Goal: Task Accomplishment & Management: Complete application form

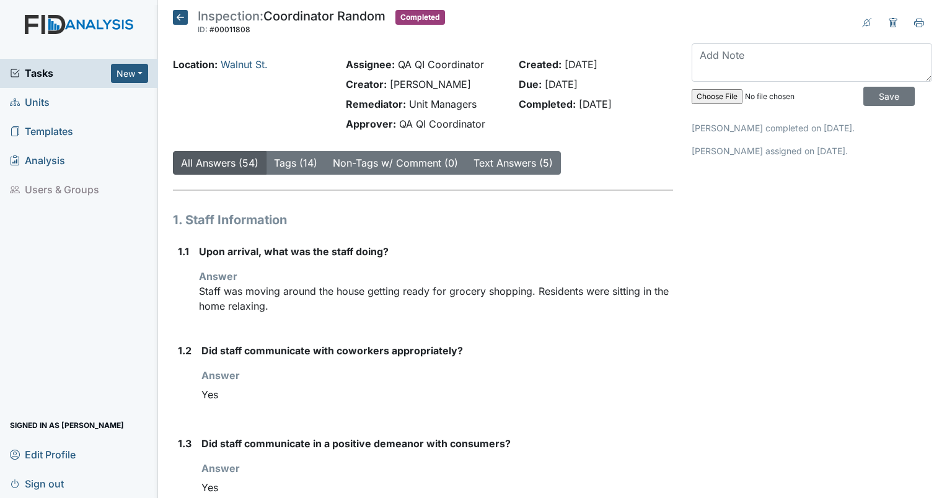
scroll to position [682, 0]
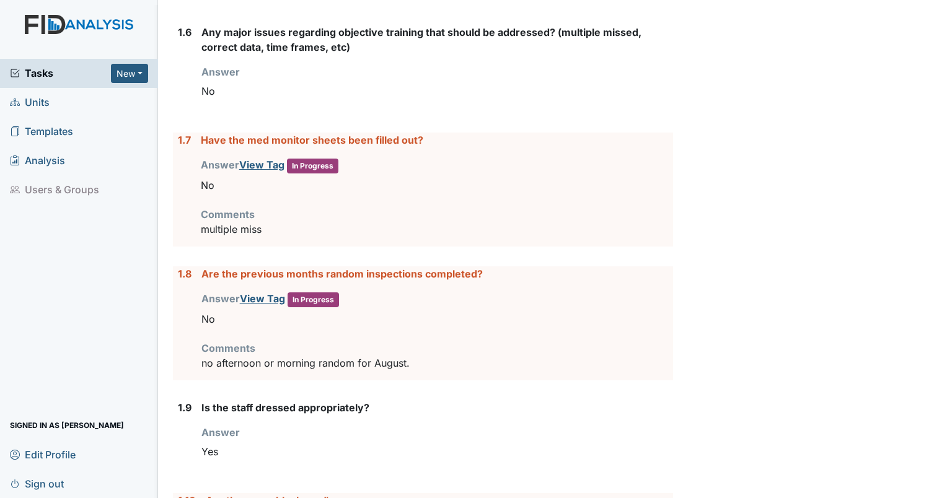
click at [51, 12] on div "Tasks New Form Inspection Document Bundle Units Templates Analysis Users & Grou…" at bounding box center [79, 251] width 158 height 493
click at [29, 103] on span "Units" at bounding box center [30, 102] width 40 height 19
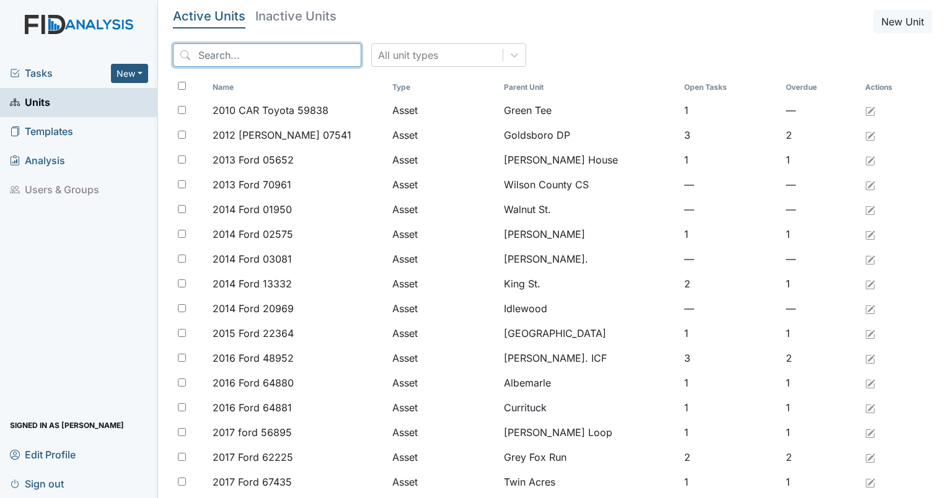
click at [240, 52] on input "search" at bounding box center [267, 55] width 188 height 24
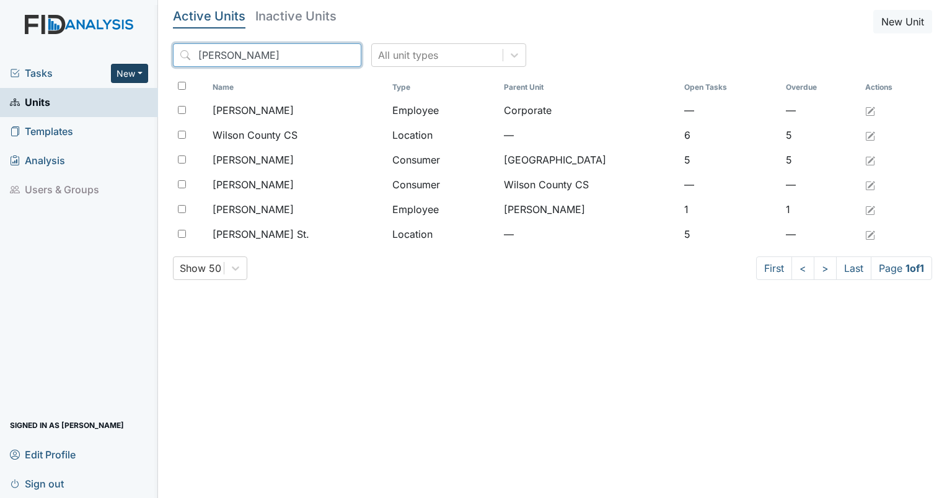
drag, startPoint x: 234, startPoint y: 49, endPoint x: 138, endPoint y: 77, distance: 100.0
click at [138, 77] on div "Tasks New Form Inspection Document Bundle Units Templates Analysis Users & Grou…" at bounding box center [473, 249] width 947 height 498
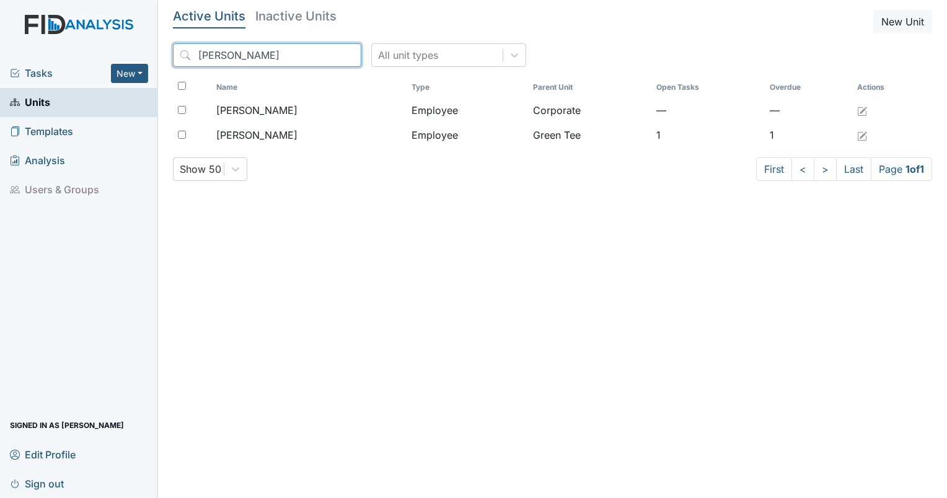
drag, startPoint x: 255, startPoint y: 52, endPoint x: 162, endPoint y: 50, distance: 92.4
click at [162, 50] on main "Active Units Inactive Units New Unit miller All unit types Name Type Parent Uni…" at bounding box center [552, 249] width 789 height 498
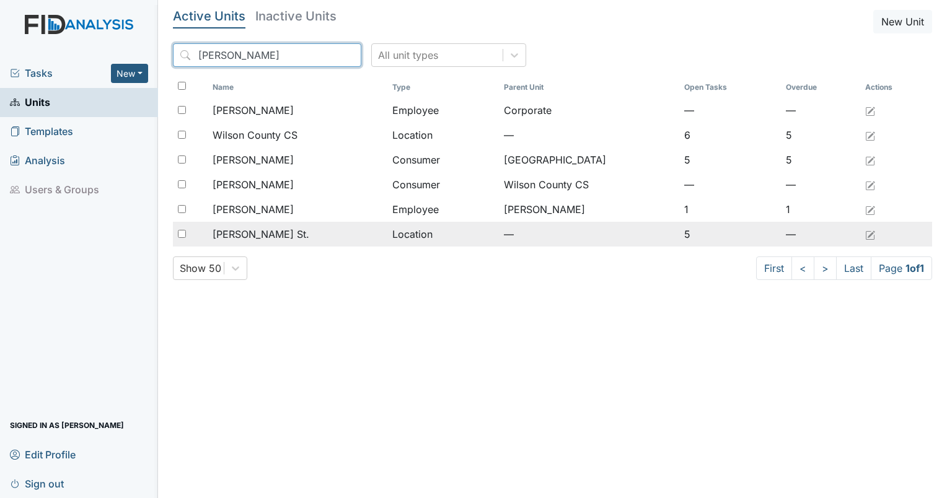
type input "wilson"
click at [234, 241] on span "Wilson St." at bounding box center [261, 234] width 97 height 15
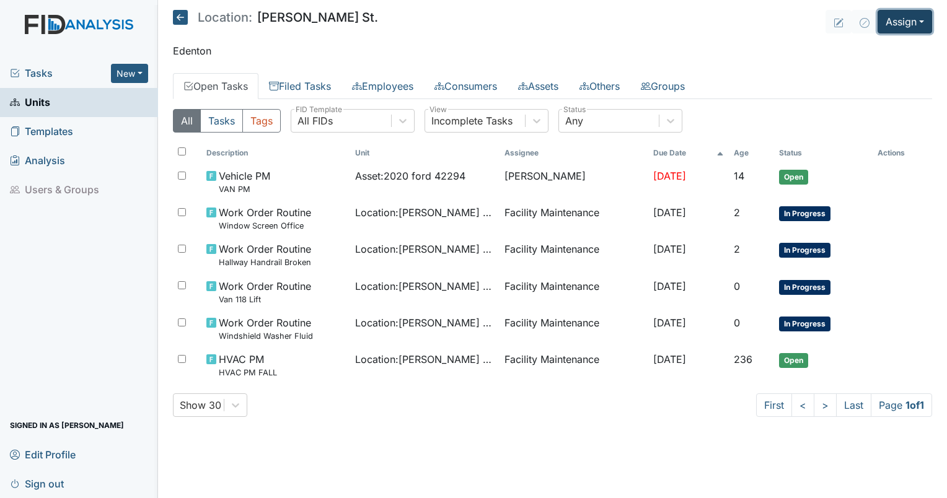
click at [900, 22] on button "Assign" at bounding box center [904, 22] width 55 height 24
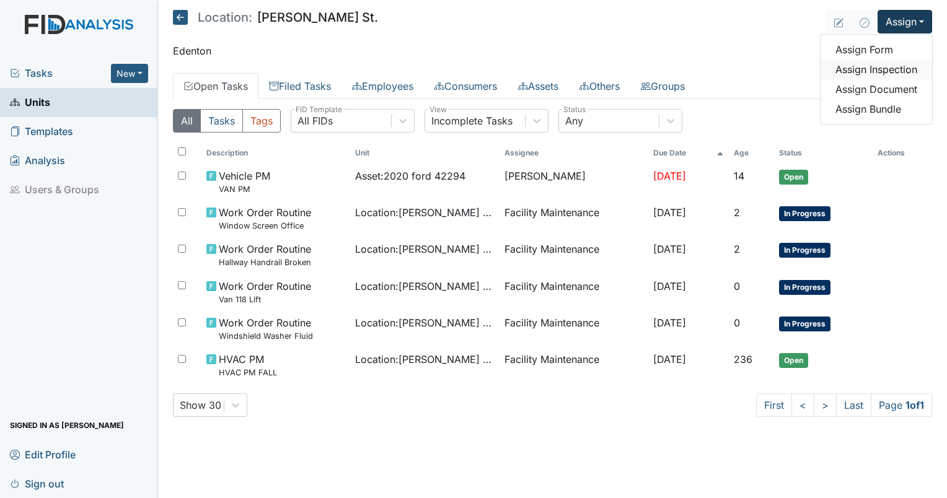
click at [879, 68] on link "Assign Inspection" at bounding box center [876, 69] width 112 height 20
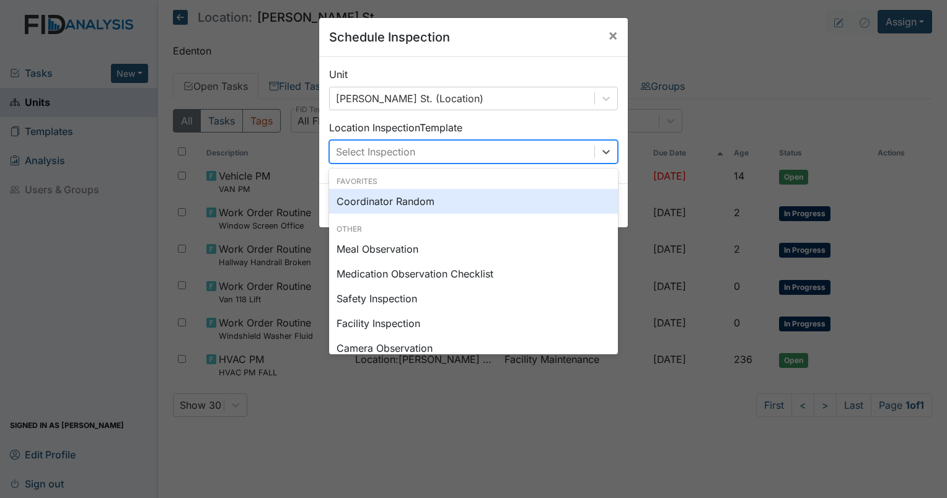
click at [374, 161] on div "Select Inspection" at bounding box center [462, 152] width 265 height 22
click at [371, 208] on div "Coordinator Random" at bounding box center [473, 201] width 289 height 25
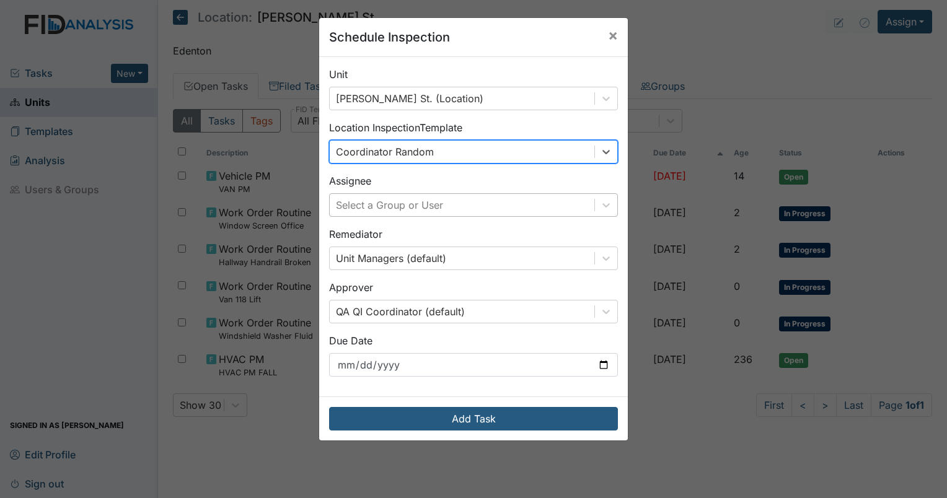
click at [378, 216] on div "Select a Group or User" at bounding box center [462, 205] width 265 height 22
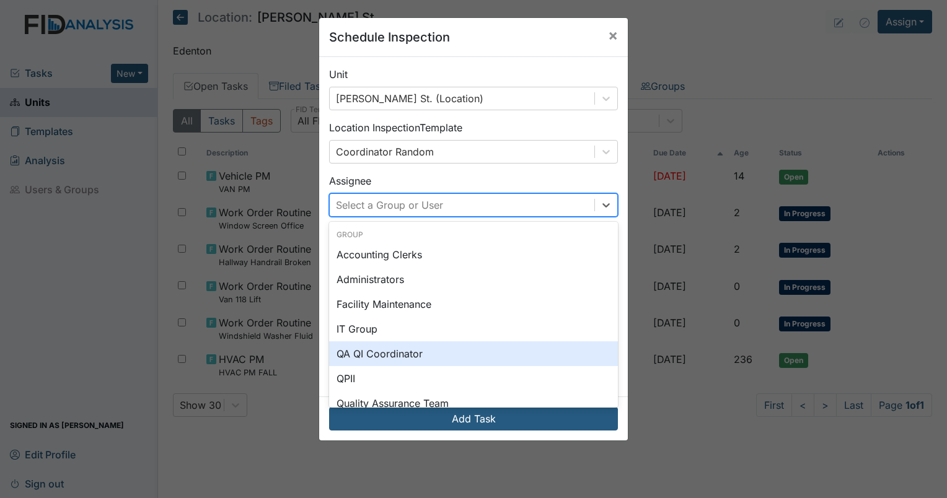
click at [363, 353] on div "QA QI Coordinator" at bounding box center [473, 353] width 289 height 25
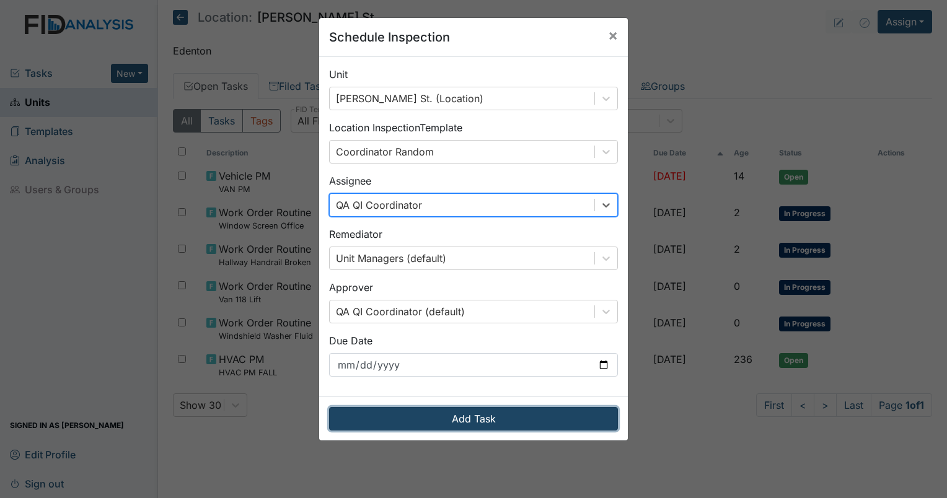
click at [402, 414] on button "Add Task" at bounding box center [473, 419] width 289 height 24
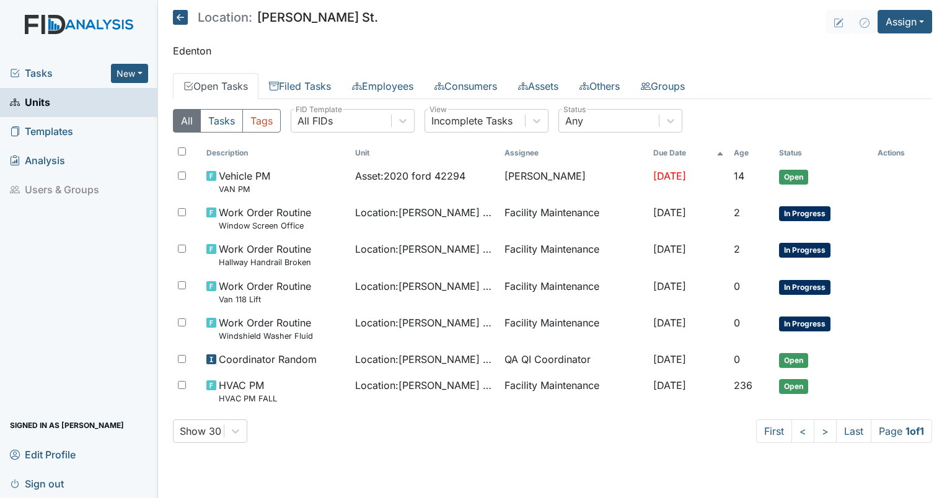
click at [36, 69] on span "Tasks" at bounding box center [60, 73] width 101 height 15
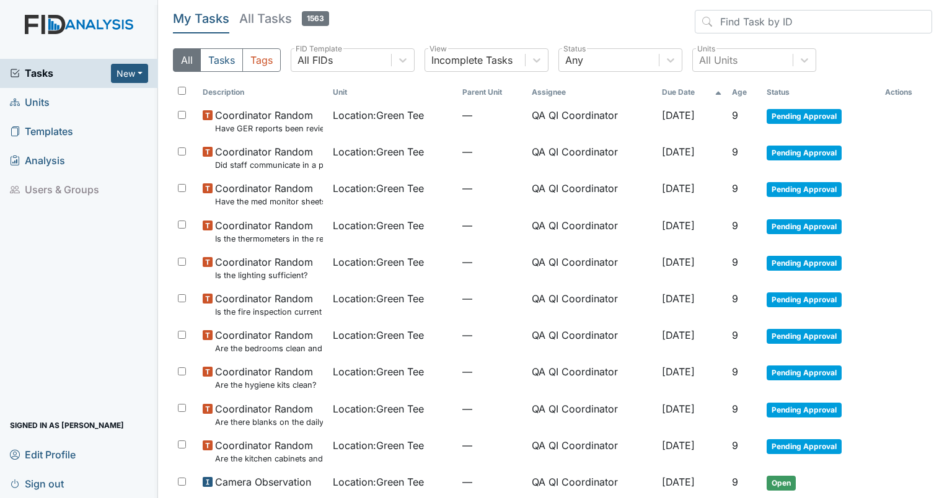
click at [740, 93] on th "Age" at bounding box center [744, 92] width 35 height 21
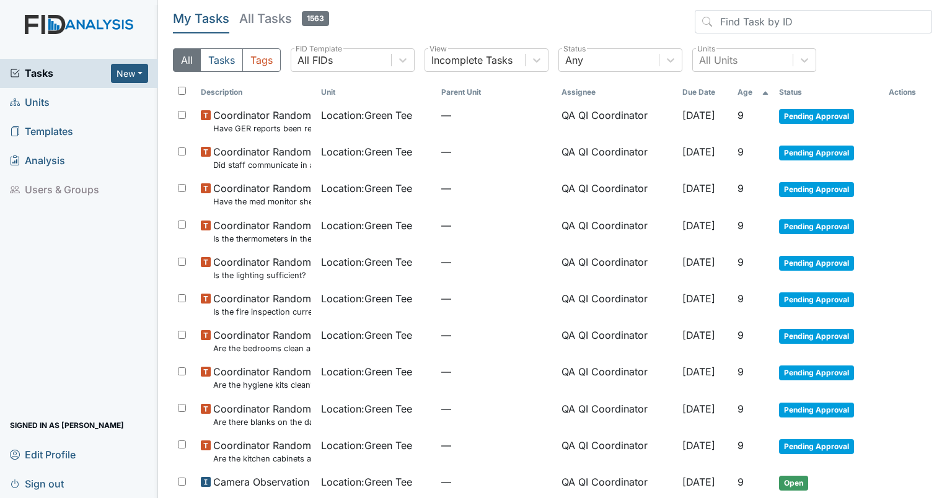
click at [740, 93] on th "Age" at bounding box center [753, 92] width 42 height 21
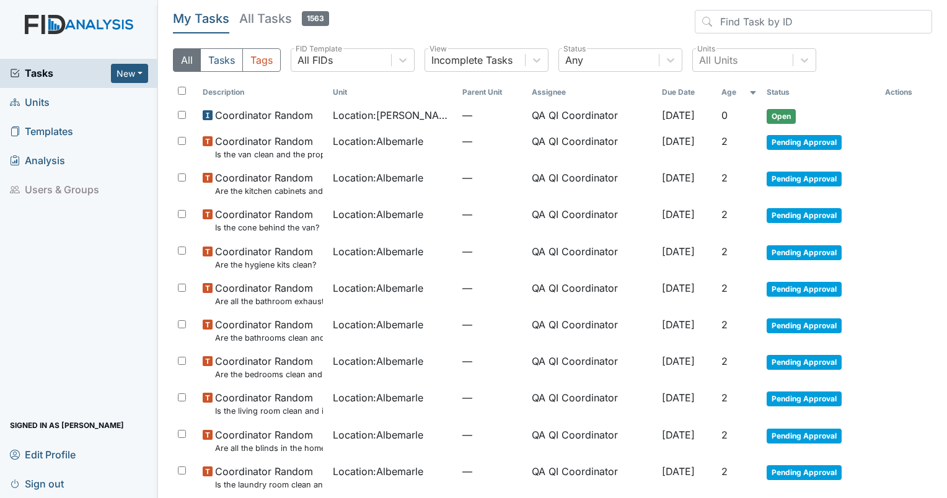
click at [896, 94] on th "Actions" at bounding box center [906, 92] width 52 height 21
click at [229, 64] on button "Tasks" at bounding box center [221, 60] width 43 height 24
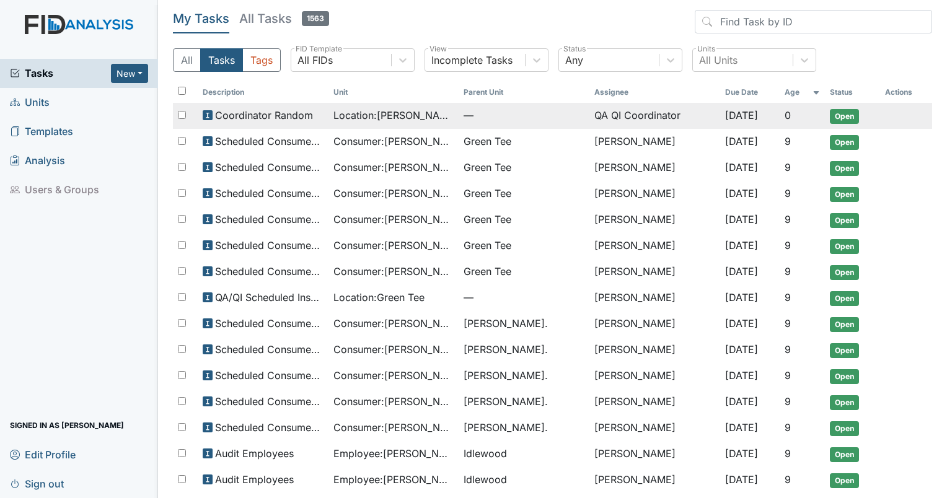
click at [382, 114] on span "Location : Wilson St." at bounding box center [393, 115] width 121 height 15
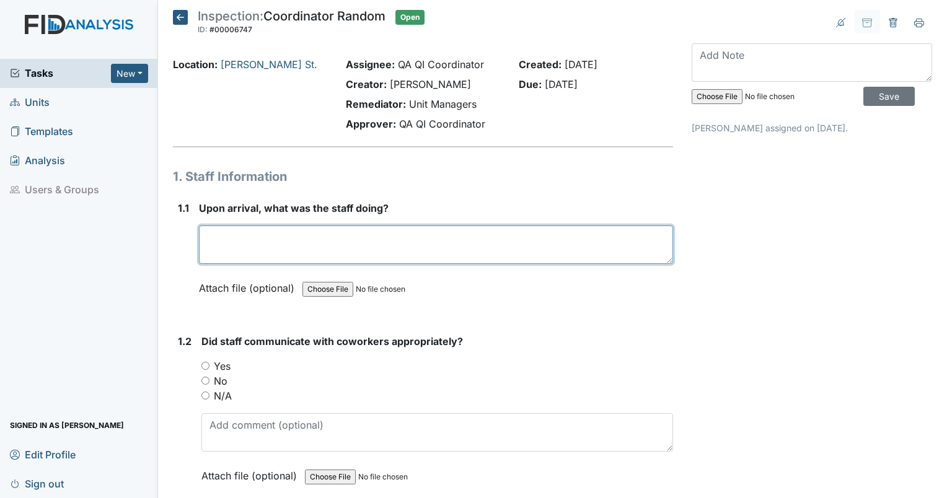
click at [284, 246] on textarea at bounding box center [436, 245] width 474 height 38
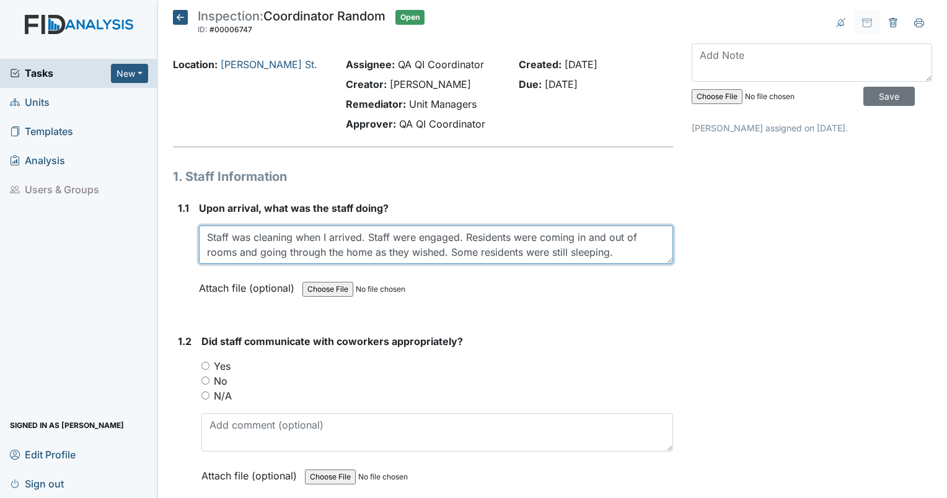
type textarea "Staff was cleaning when I arrived. Staff were engaged. Residents were coming in…"
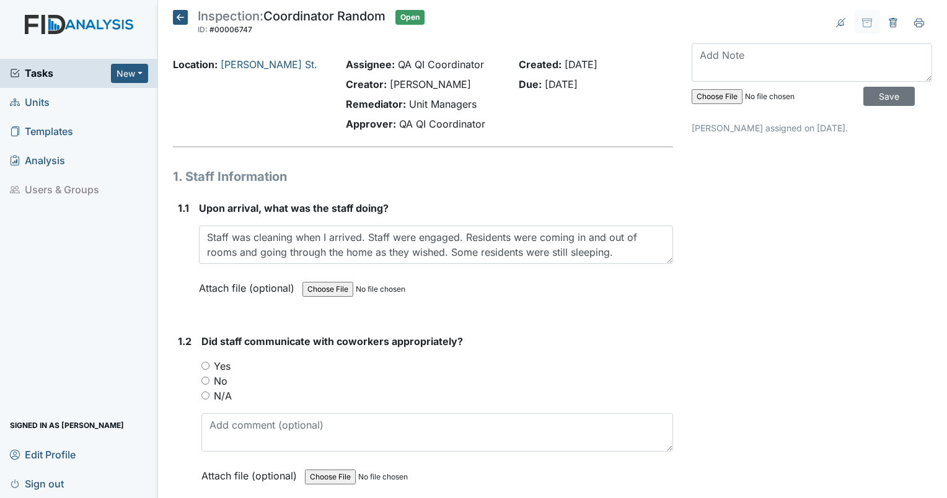
click at [203, 365] on input "Yes" at bounding box center [205, 366] width 8 height 8
radio input "true"
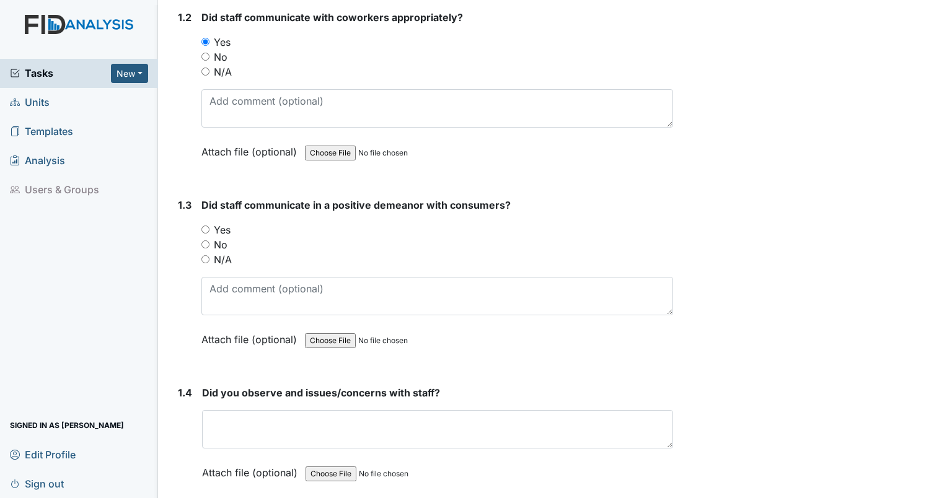
scroll to position [345, 0]
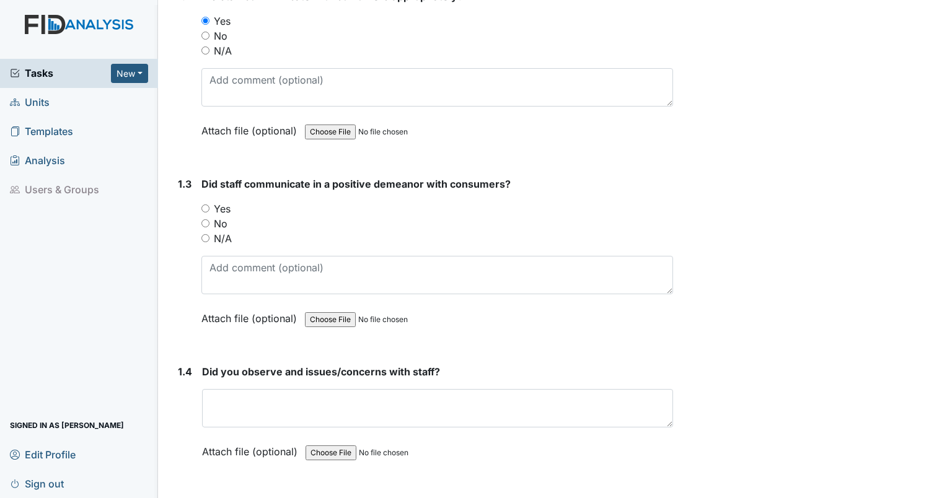
click at [208, 209] on input "Yes" at bounding box center [205, 208] width 8 height 8
radio input "true"
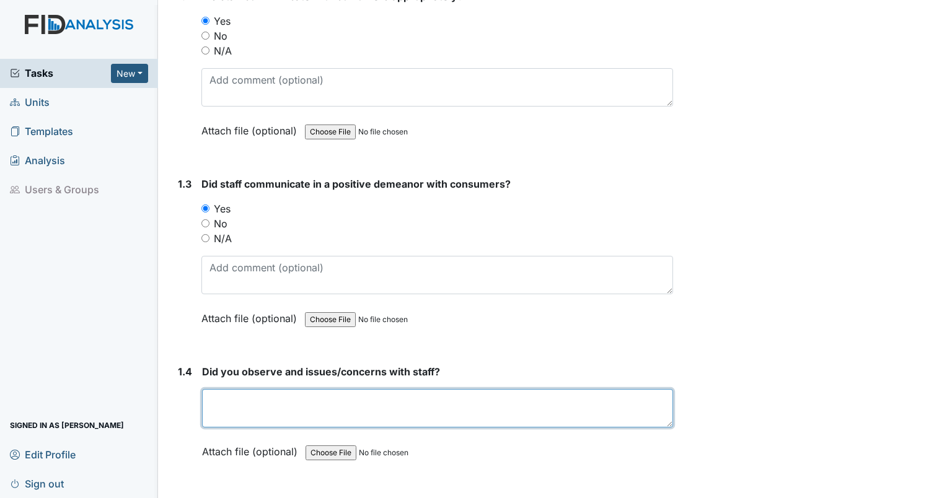
click at [253, 404] on textarea at bounding box center [437, 408] width 471 height 38
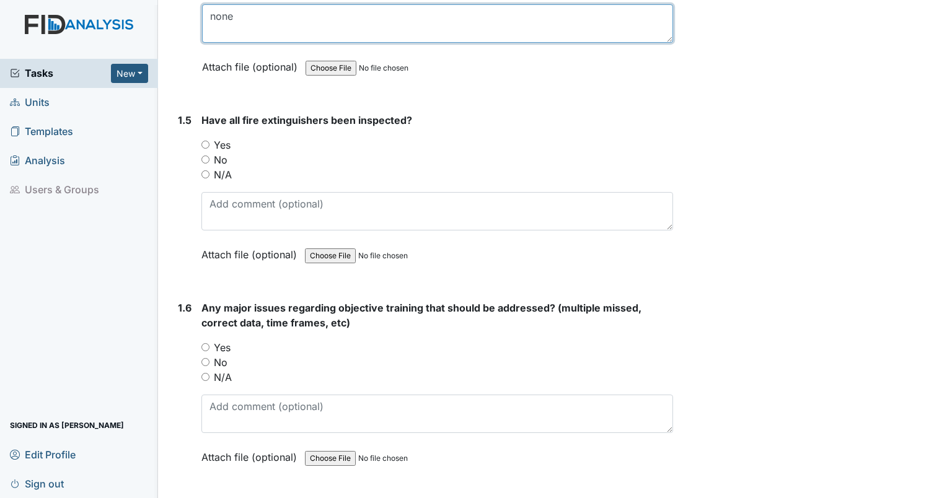
scroll to position [742, 0]
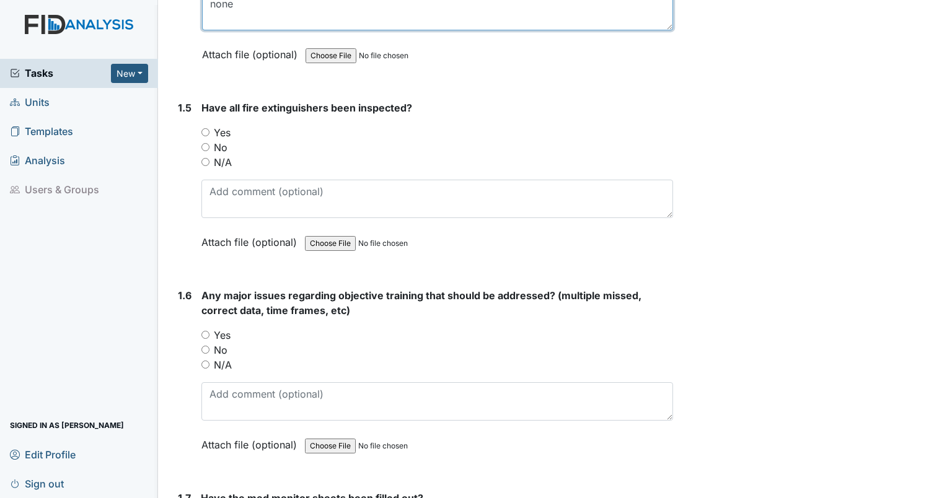
type textarea "none"
click at [205, 129] on input "Yes" at bounding box center [205, 132] width 8 height 8
radio input "true"
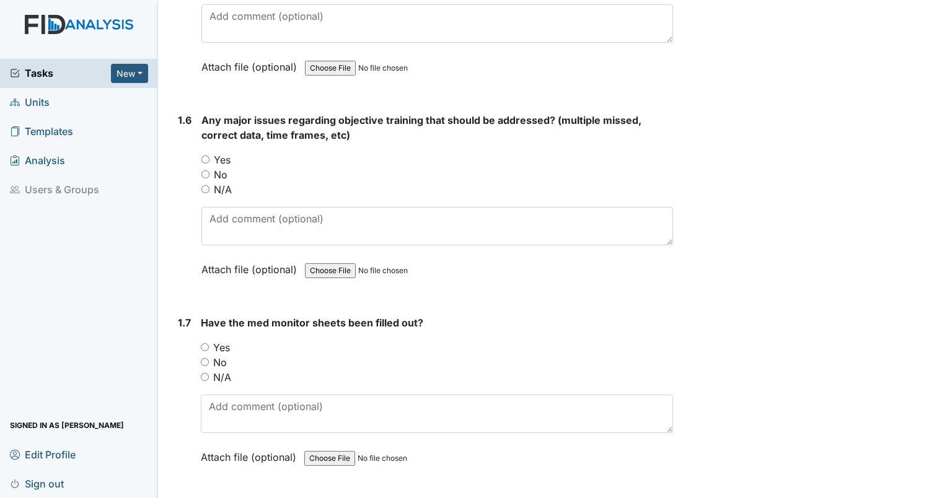
scroll to position [907, 0]
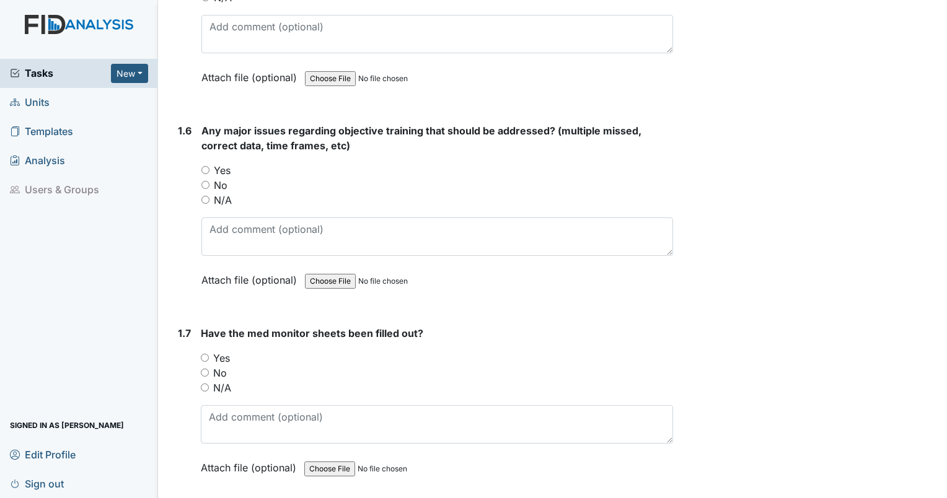
click at [203, 181] on input "No" at bounding box center [205, 185] width 8 height 8
radio input "true"
click at [209, 354] on div "Yes" at bounding box center [437, 358] width 472 height 15
click at [206, 354] on input "Yes" at bounding box center [205, 358] width 8 height 8
radio input "true"
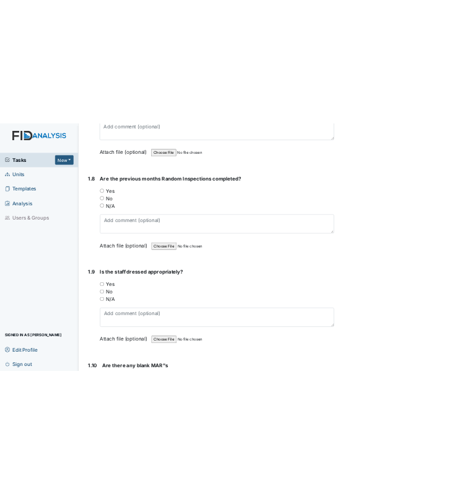
scroll to position [1329, 0]
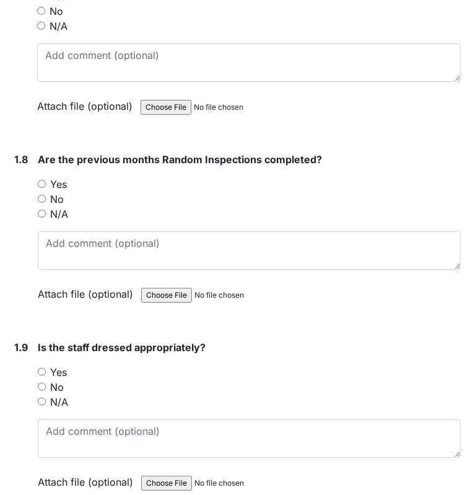
click at [42, 182] on input "Yes" at bounding box center [42, 184] width 8 height 8
radio input "true"
click at [43, 367] on input "Yes" at bounding box center [42, 371] width 8 height 8
radio input "true"
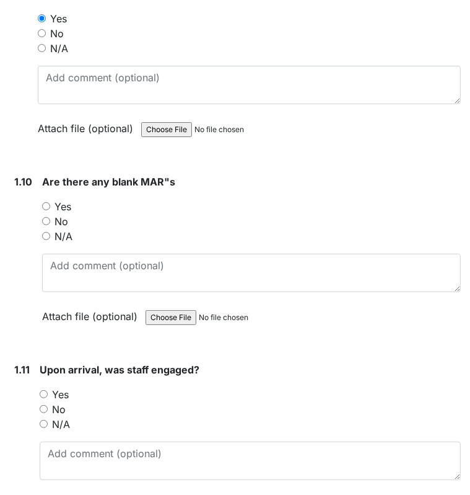
scroll to position [1726, 0]
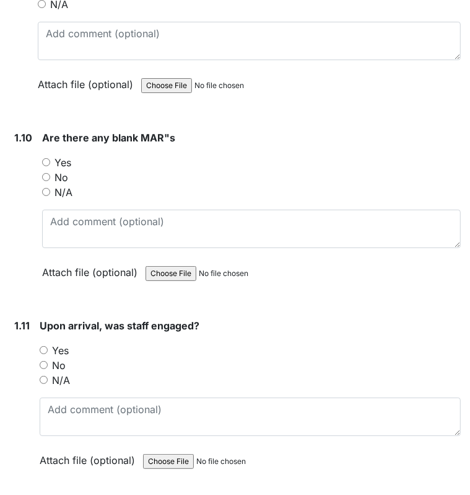
click at [43, 173] on input "No" at bounding box center [46, 177] width 8 height 8
radio input "true"
click at [46, 346] on input "Yes" at bounding box center [44, 350] width 8 height 8
radio input "true"
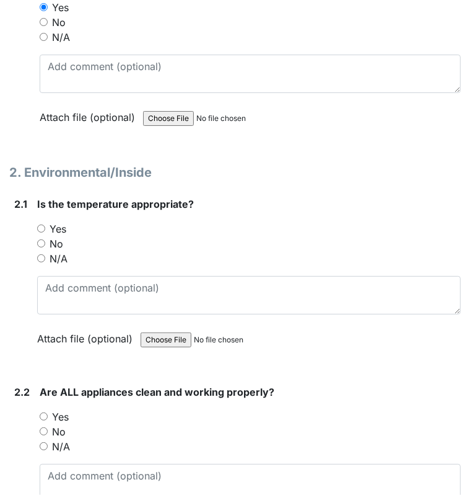
scroll to position [2147, 0]
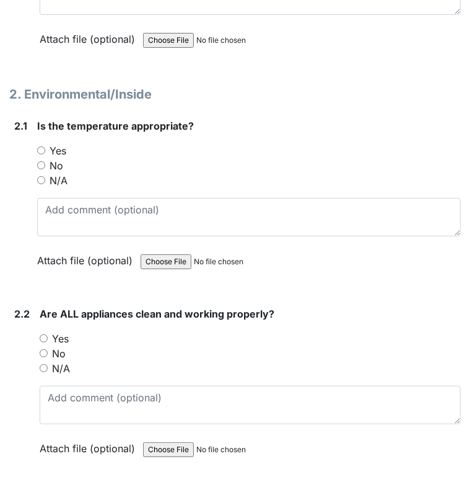
click at [43, 146] on input "Yes" at bounding box center [41, 150] width 8 height 8
radio input "true"
click at [42, 334] on input "Yes" at bounding box center [44, 338] width 8 height 8
radio input "true"
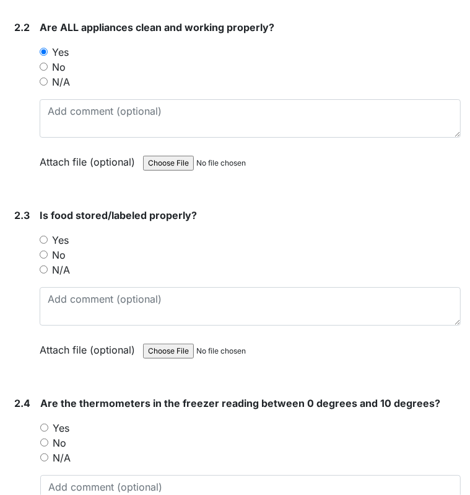
scroll to position [2477, 0]
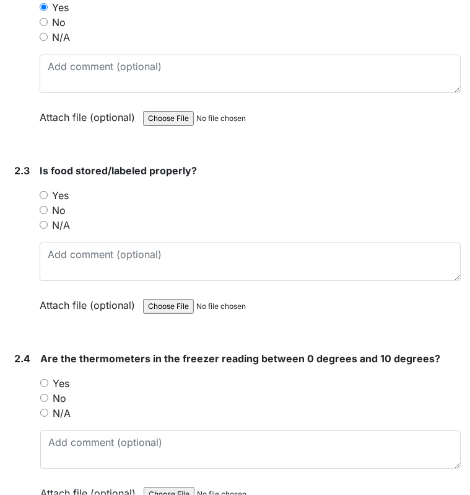
click at [45, 191] on input "Yes" at bounding box center [44, 195] width 8 height 8
radio input "true"
click at [42, 393] on input "No" at bounding box center [44, 397] width 8 height 8
radio input "true"
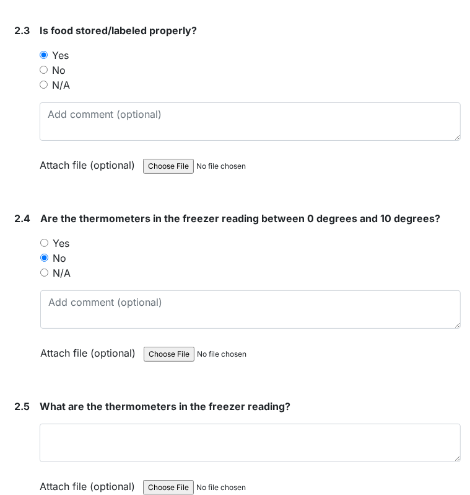
scroll to position [2701, 0]
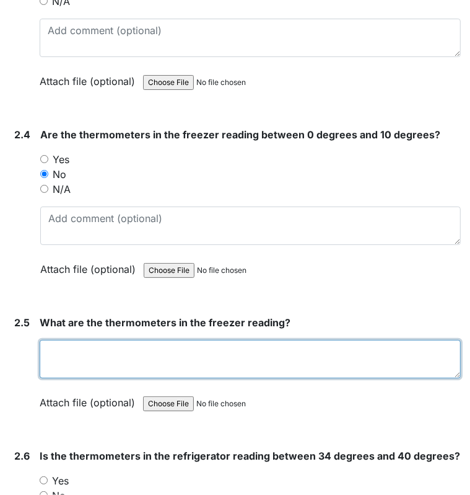
click at [74, 344] on textarea at bounding box center [250, 359] width 421 height 38
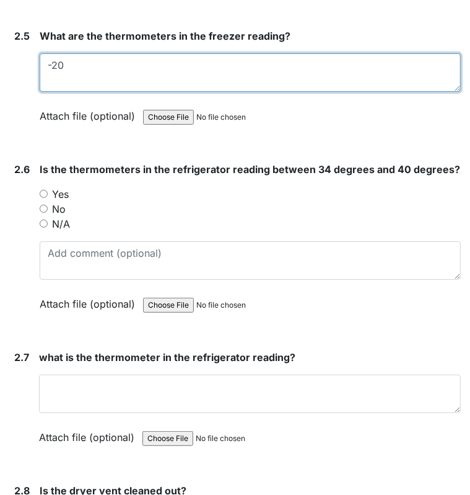
scroll to position [2999, 0]
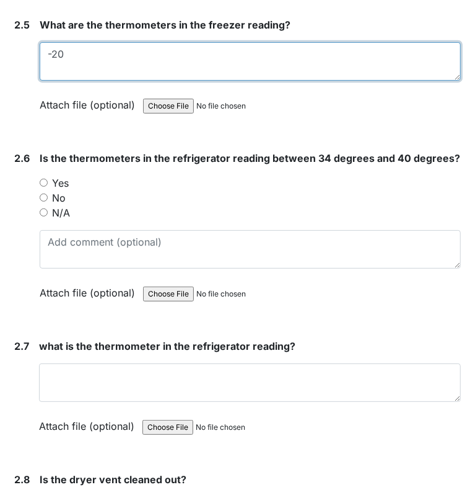
type textarea "-20"
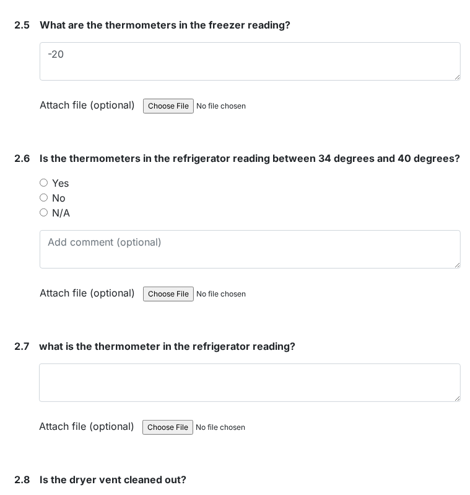
click at [38, 172] on div "2.6 Is the thermometers in the refrigerator reading between 34 degrees and 40 d…" at bounding box center [235, 235] width 452 height 168
click at [41, 178] on input "Yes" at bounding box center [44, 182] width 8 height 8
radio input "true"
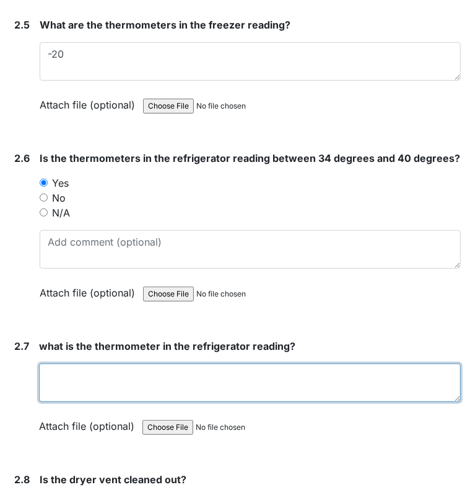
click at [125, 366] on textarea at bounding box center [250, 382] width 422 height 38
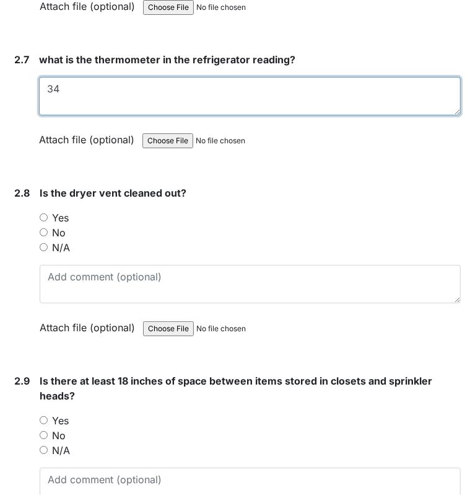
scroll to position [3297, 0]
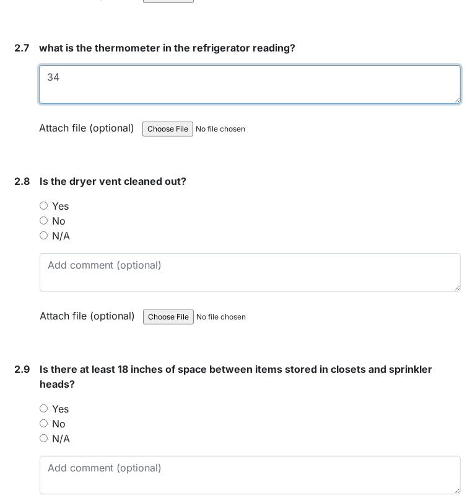
type textarea "34"
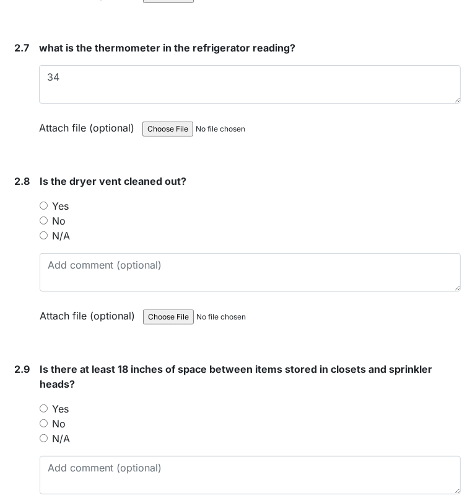
click at [40, 201] on input "Yes" at bounding box center [44, 205] width 8 height 8
radio input "true"
click at [41, 434] on input "N/A" at bounding box center [44, 438] width 8 height 8
radio input "true"
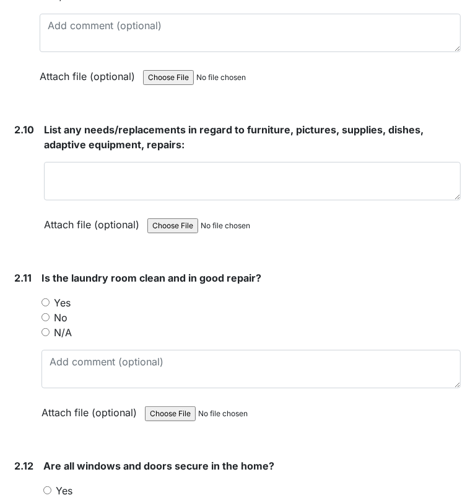
scroll to position [3750, 0]
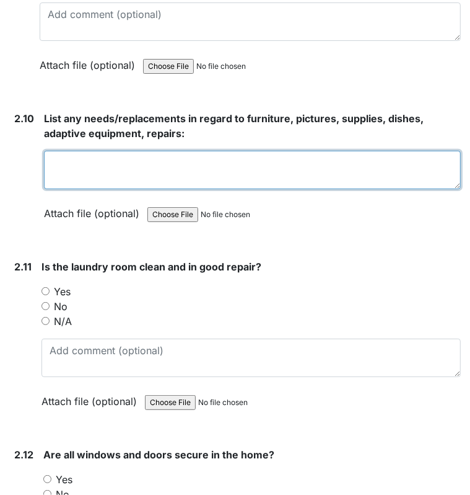
click at [257, 152] on textarea at bounding box center [252, 170] width 417 height 38
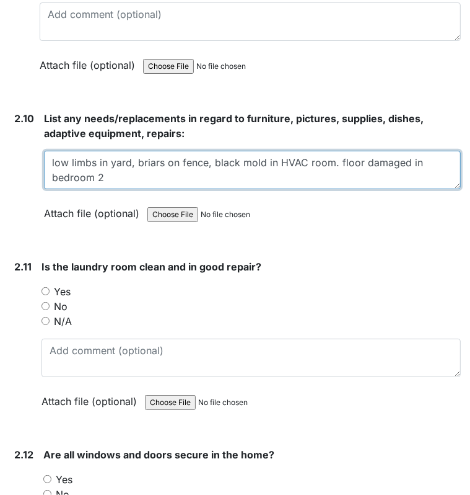
type textarea "low limbs in yard, briars on fence, black mold in HVAC room. floor damaged in b…"
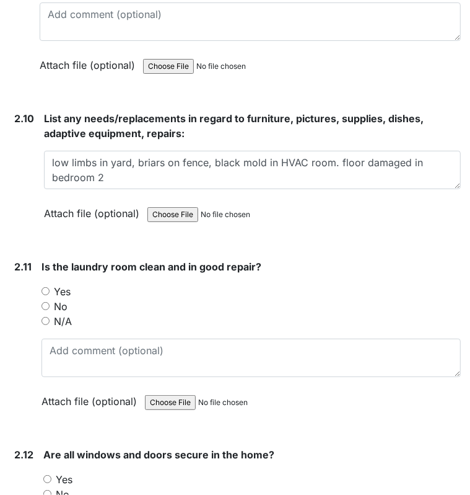
click at [45, 287] on input "Yes" at bounding box center [46, 291] width 8 height 8
radio input "true"
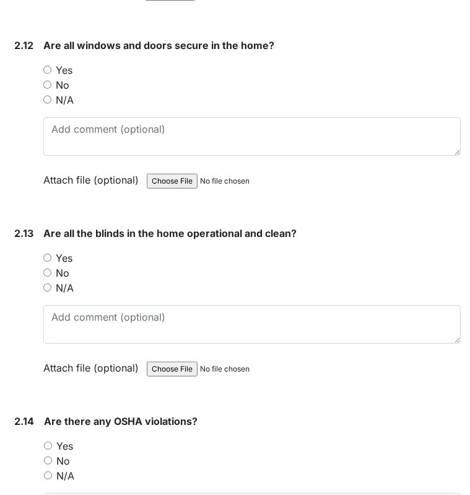
scroll to position [4147, 0]
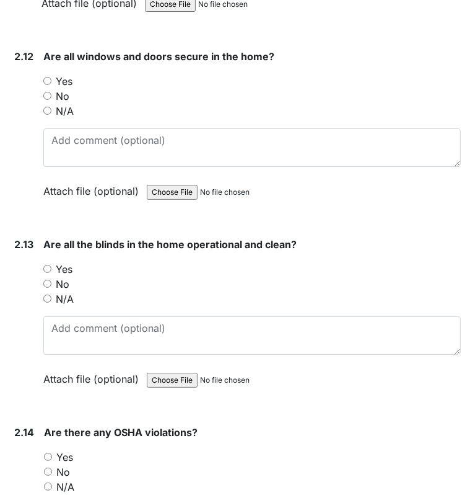
click at [53, 74] on div "Yes" at bounding box center [252, 81] width 418 height 15
click at [52, 74] on div "Yes" at bounding box center [252, 81] width 418 height 15
click at [47, 77] on input "Yes" at bounding box center [47, 81] width 8 height 8
radio input "true"
click at [48, 265] on input "Yes" at bounding box center [47, 269] width 8 height 8
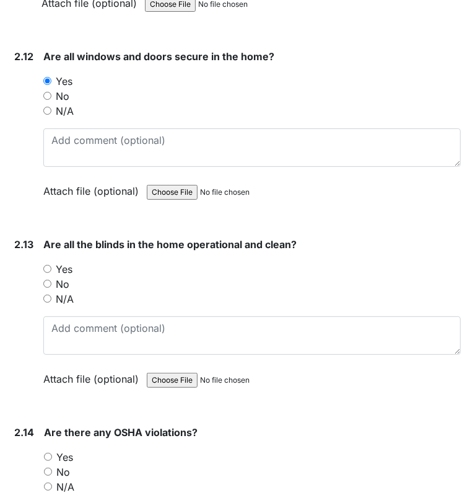
radio input "true"
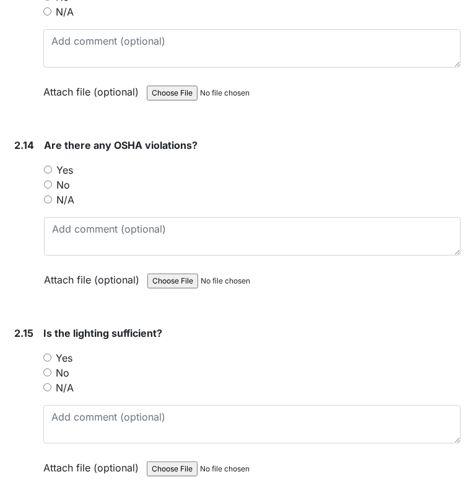
scroll to position [4467, 0]
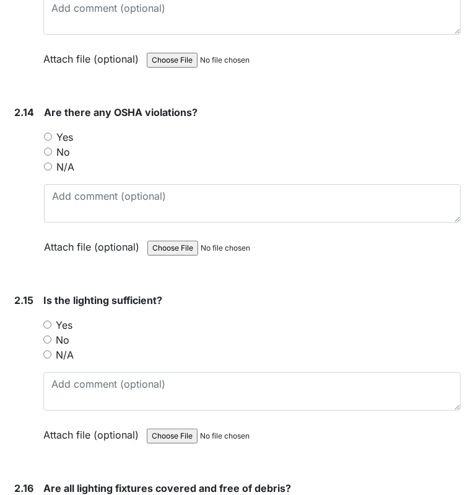
click at [47, 147] on input "No" at bounding box center [48, 151] width 8 height 8
radio input "true"
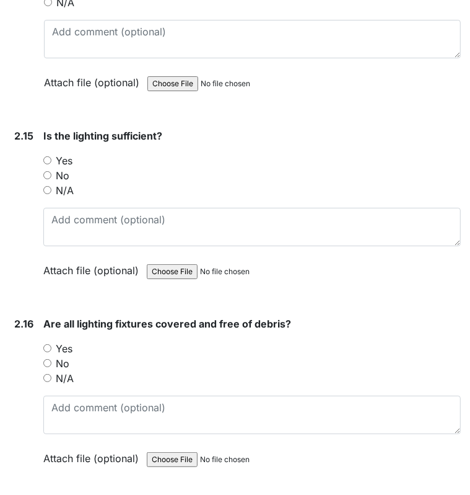
scroll to position [4654, 0]
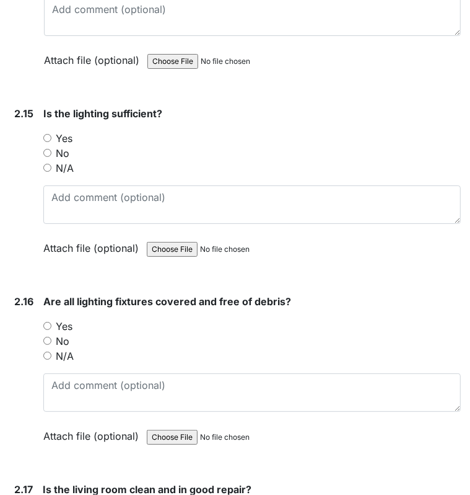
click at [46, 134] on input "Yes" at bounding box center [47, 138] width 8 height 8
radio input "true"
click at [48, 322] on input "Yes" at bounding box center [47, 326] width 8 height 8
radio input "true"
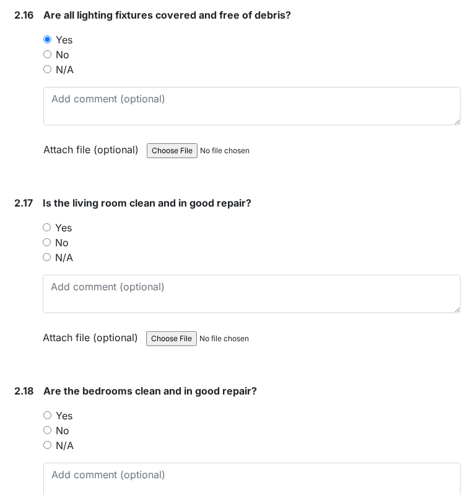
scroll to position [4929, 0]
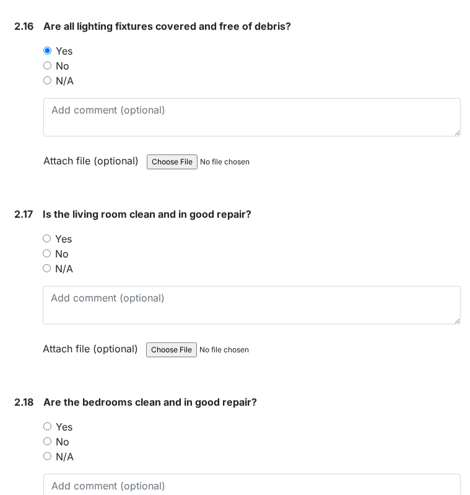
click at [45, 249] on input "No" at bounding box center [47, 253] width 8 height 8
radio input "true"
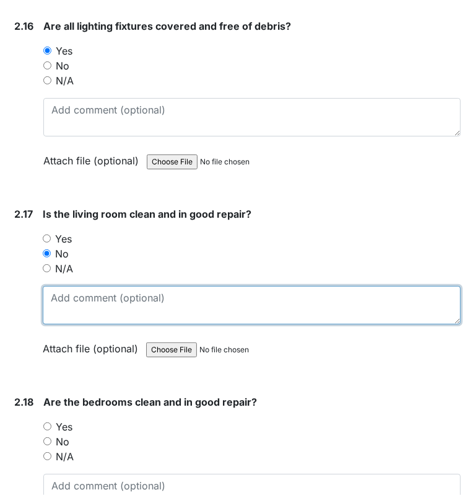
click at [52, 286] on textarea at bounding box center [252, 305] width 418 height 38
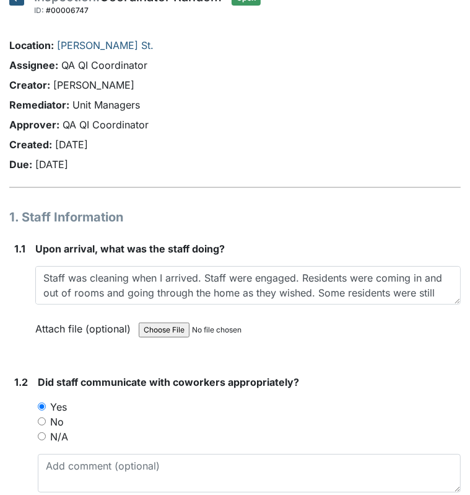
scroll to position [0, 0]
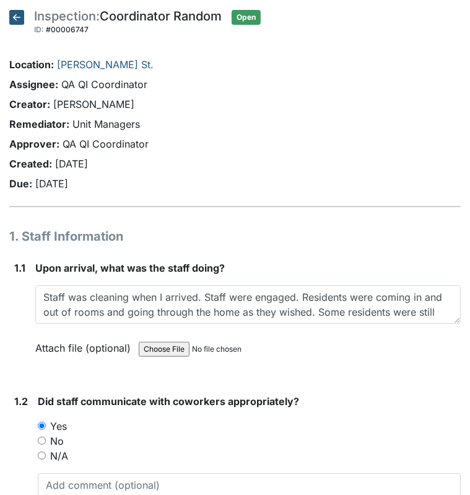
type textarea "needs paint behind love seat."
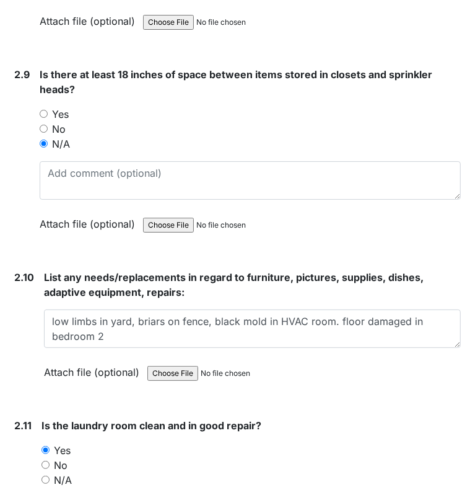
scroll to position [3636, 0]
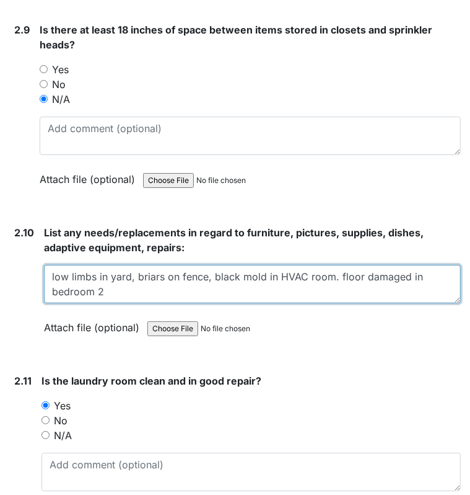
click at [179, 273] on textarea "low limbs in yard, briars on fence, black mold in HVAC room. floor damaged in b…" at bounding box center [252, 284] width 417 height 38
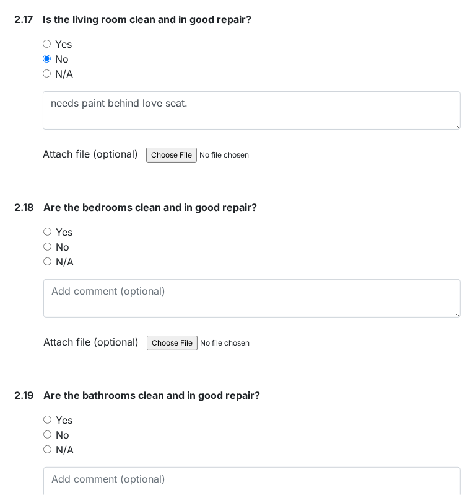
scroll to position [5101, 0]
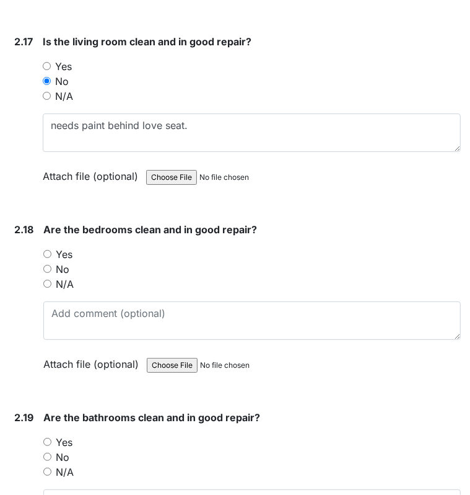
type textarea "low limbs in yard, briars on fence, black mold in HVAC room. floor damaged in b…"
click at [47, 265] on input "No" at bounding box center [47, 269] width 8 height 8
radio input "true"
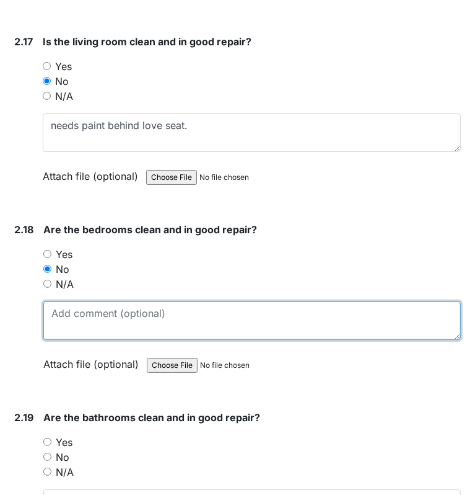
click at [61, 310] on textarea at bounding box center [252, 320] width 418 height 38
type textarea "bedroom 2 floor damaged."
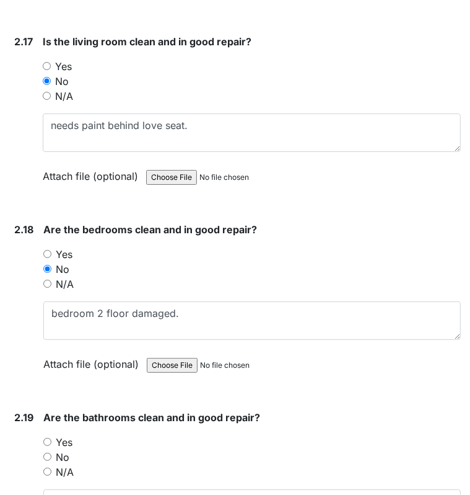
click at [50, 437] on input "Yes" at bounding box center [47, 441] width 8 height 8
radio input "true"
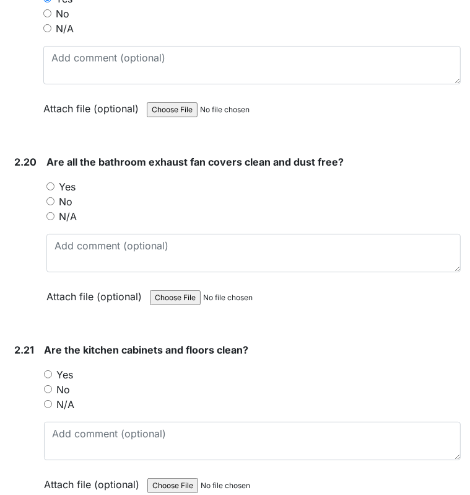
scroll to position [5588, 0]
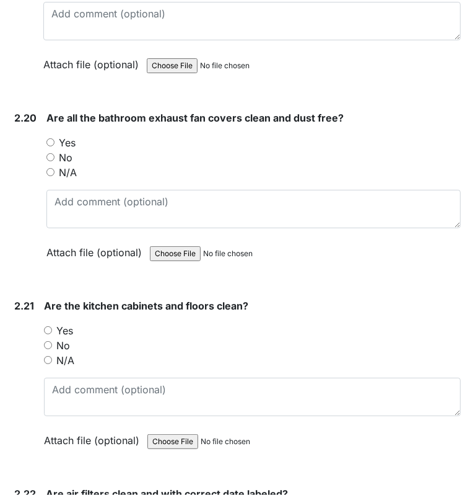
click at [51, 153] on input "No" at bounding box center [50, 157] width 8 height 8
radio input "true"
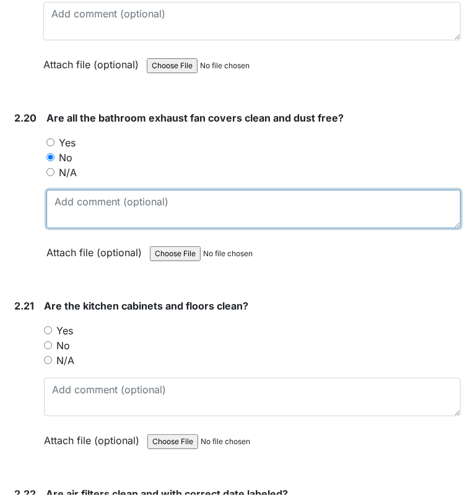
click at [59, 190] on textarea at bounding box center [253, 209] width 415 height 38
type textarea "staff bathroom exhaust van dirty."
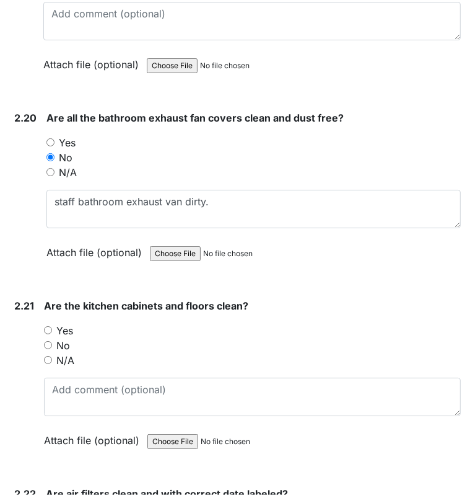
click at [46, 326] on input "Yes" at bounding box center [48, 330] width 8 height 8
radio input "true"
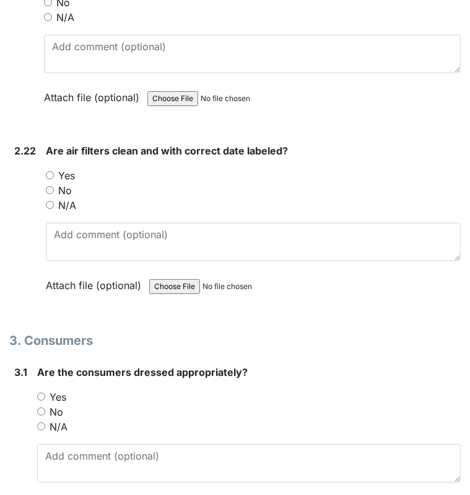
scroll to position [5886, 0]
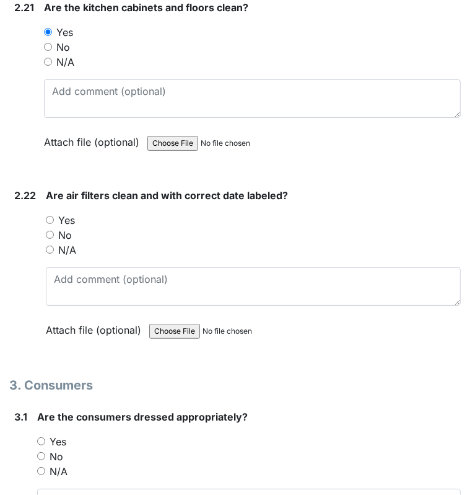
click at [50, 216] on input "Yes" at bounding box center [50, 220] width 8 height 8
radio input "true"
click at [40, 437] on input "Yes" at bounding box center [41, 441] width 8 height 8
radio input "true"
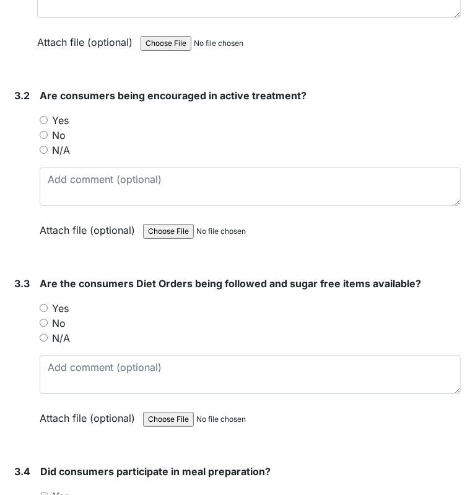
scroll to position [6384, 0]
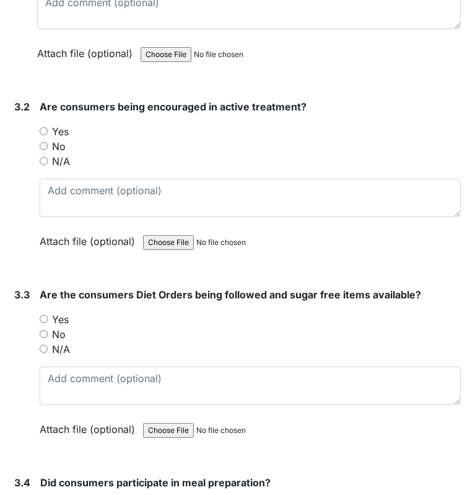
click at [43, 127] on input "Yes" at bounding box center [44, 131] width 8 height 8
radio input "true"
click at [42, 315] on input "Yes" at bounding box center [44, 319] width 8 height 8
radio input "true"
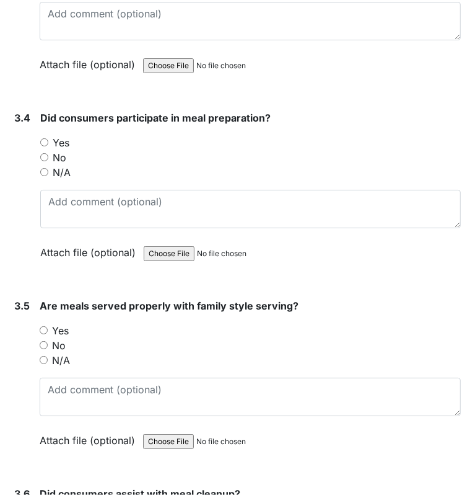
scroll to position [6804, 0]
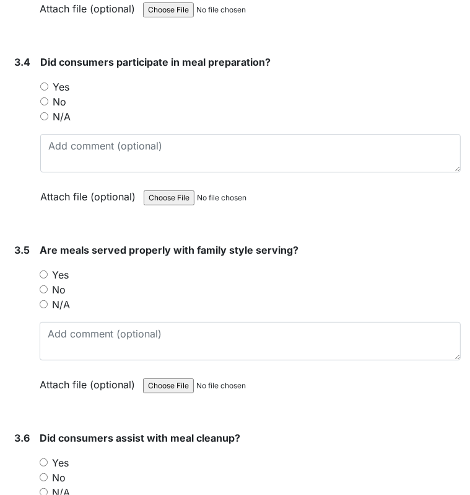
click at [46, 112] on input "N/A" at bounding box center [44, 116] width 8 height 8
radio input "true"
click at [45, 300] on input "N/A" at bounding box center [44, 304] width 8 height 8
radio input "true"
click at [43, 488] on input "N/A" at bounding box center [44, 492] width 8 height 8
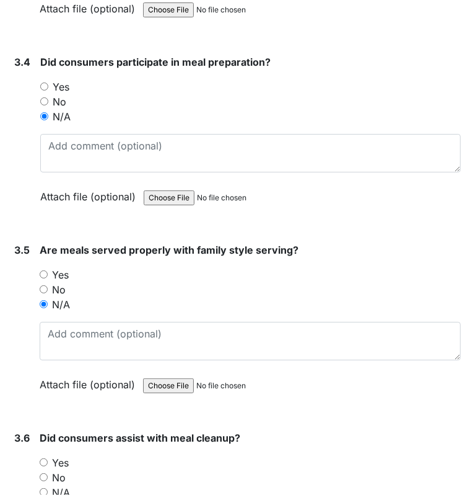
radio input "true"
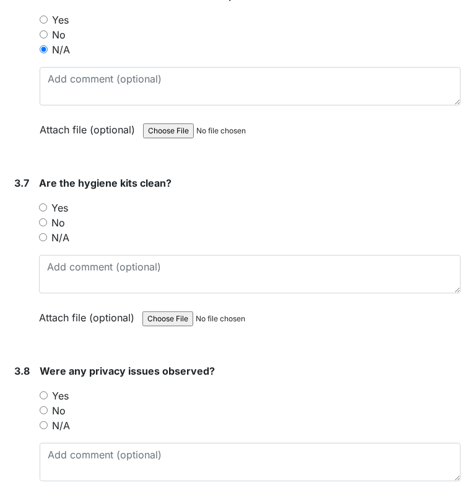
scroll to position [7391, 0]
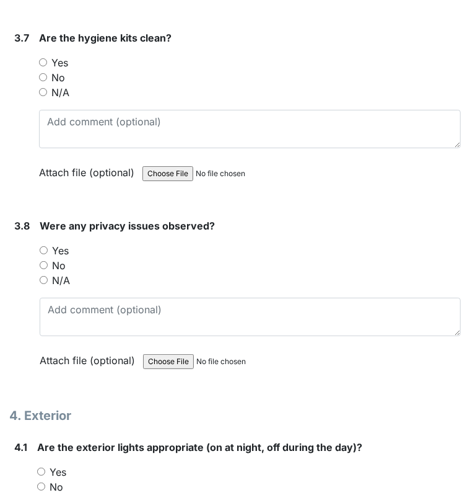
click at [41, 58] on input "Yes" at bounding box center [43, 62] width 8 height 8
radio input "true"
click at [45, 261] on input "No" at bounding box center [44, 265] width 8 height 8
radio input "true"
click at [43, 467] on input "Yes" at bounding box center [41, 471] width 8 height 8
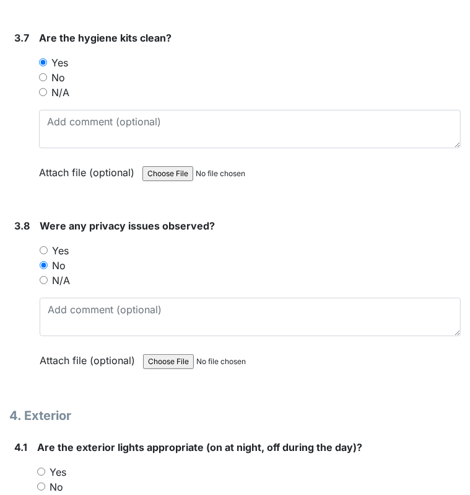
radio input "true"
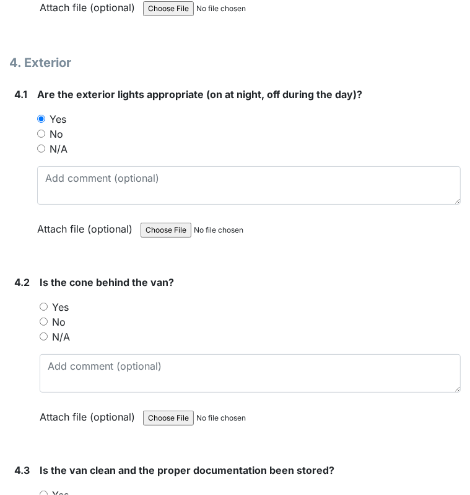
scroll to position [7756, 0]
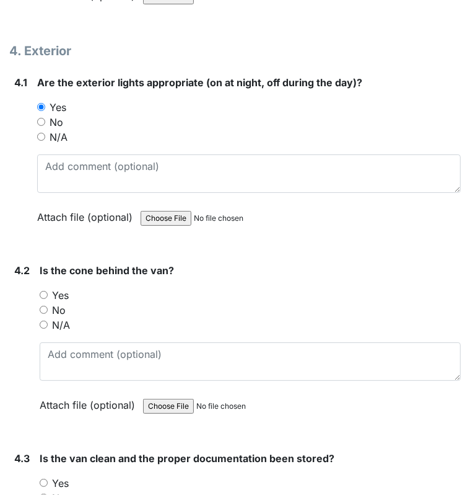
click at [44, 291] on input "Yes" at bounding box center [44, 295] width 8 height 8
radio input "true"
click at [42, 478] on input "Yes" at bounding box center [44, 482] width 8 height 8
radio input "true"
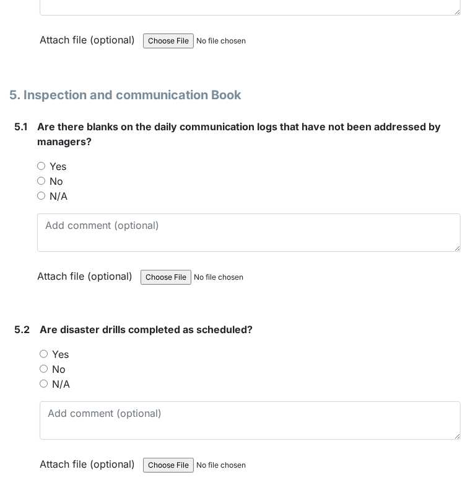
scroll to position [8320, 0]
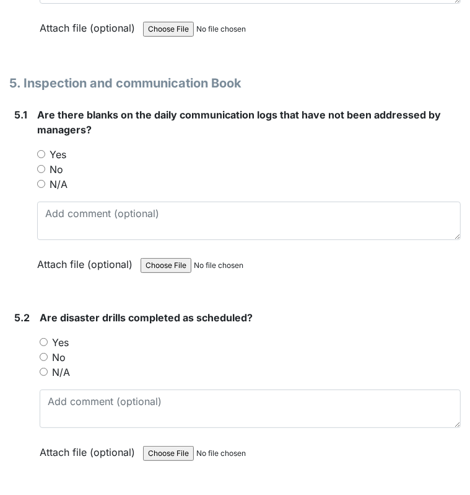
click at [39, 165] on input "No" at bounding box center [41, 169] width 8 height 8
radio input "true"
click at [41, 338] on input "Yes" at bounding box center [44, 342] width 8 height 8
radio input "true"
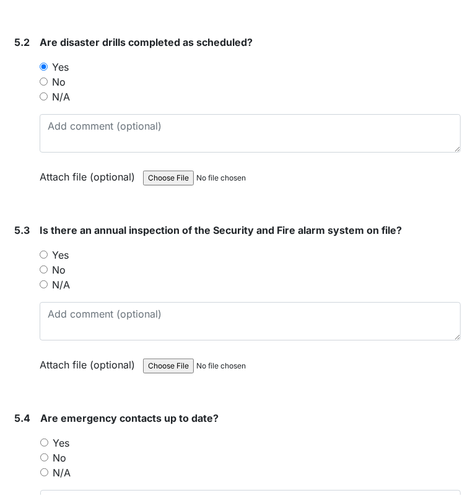
scroll to position [8618, 0]
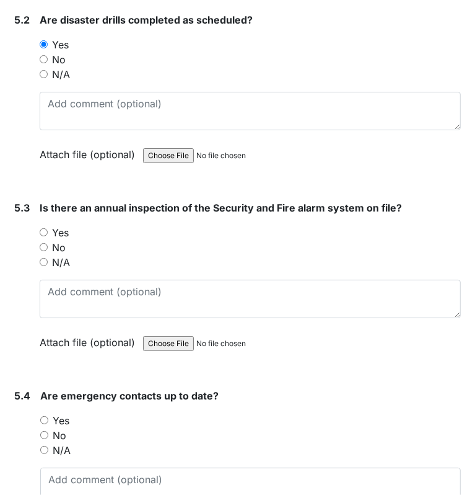
click at [40, 228] on input "Yes" at bounding box center [44, 232] width 8 height 8
radio input "true"
click at [45, 413] on div "Yes" at bounding box center [250, 420] width 421 height 15
click at [45, 416] on input "Yes" at bounding box center [44, 420] width 8 height 8
radio input "true"
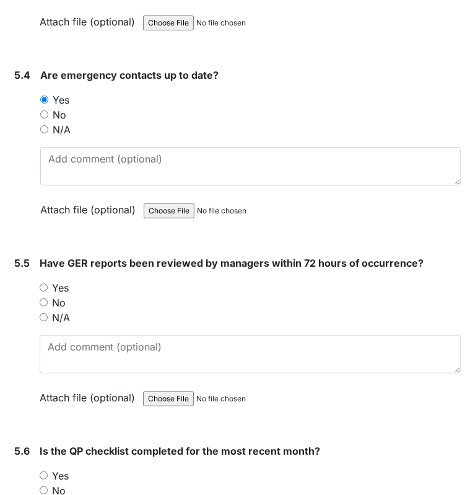
scroll to position [8971, 0]
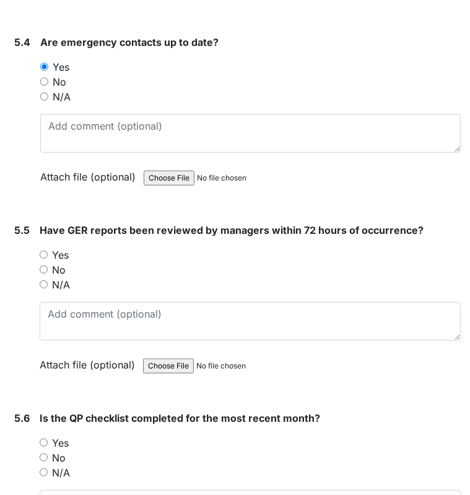
click at [42, 277] on div "N/A" at bounding box center [250, 284] width 421 height 15
click at [42, 280] on input "N/A" at bounding box center [44, 284] width 8 height 8
radio input "true"
click at [37, 412] on div "5.6 Is the QP checklist completed for the most recent month? You must select on…" at bounding box center [235, 494] width 452 height 168
click at [41, 438] on input "Yes" at bounding box center [44, 442] width 8 height 8
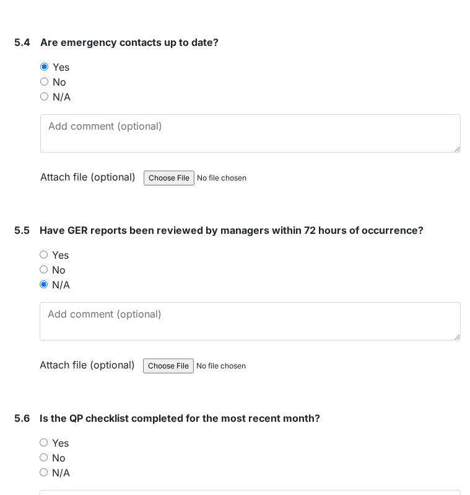
radio input "true"
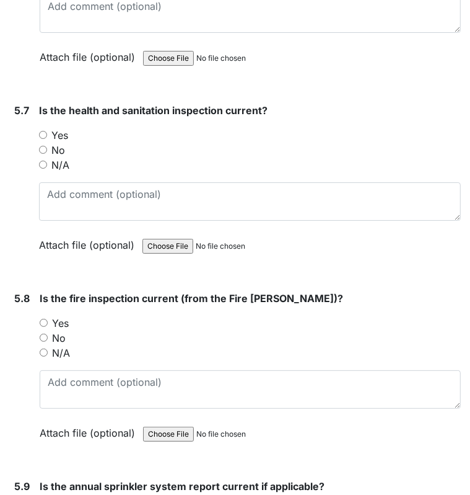
scroll to position [9500, 0]
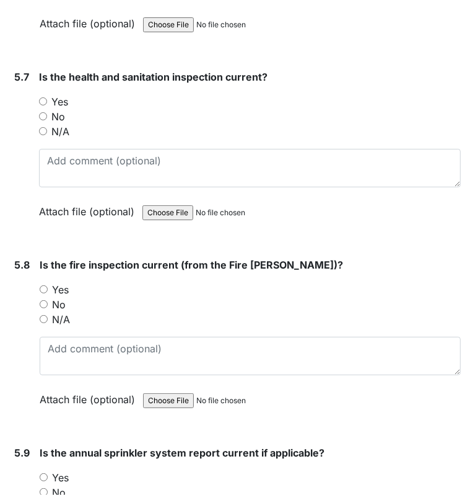
click at [40, 97] on input "Yes" at bounding box center [43, 101] width 8 height 8
radio input "true"
click at [42, 285] on input "Yes" at bounding box center [44, 289] width 8 height 8
radio input "true"
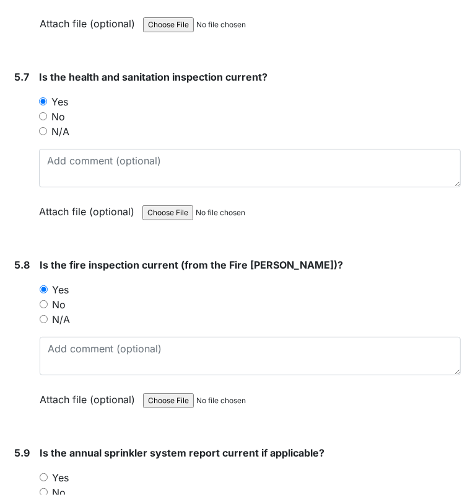
radio input "true"
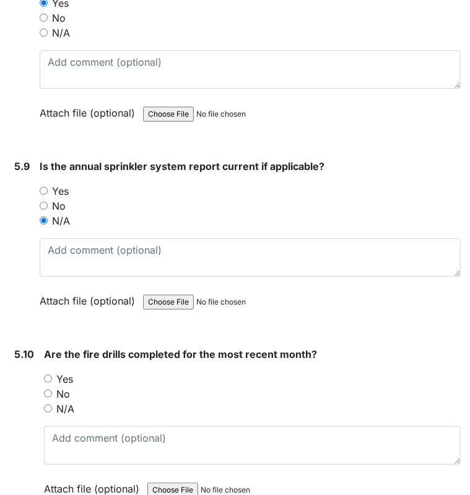
scroll to position [9959, 0]
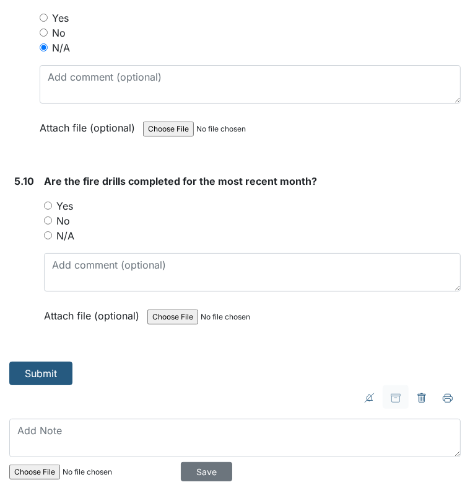
click at [52, 198] on div "Yes" at bounding box center [252, 205] width 417 height 15
click at [50, 201] on input "Yes" at bounding box center [48, 205] width 8 height 8
radio input "true"
click at [34, 361] on button "Submit" at bounding box center [40, 373] width 63 height 24
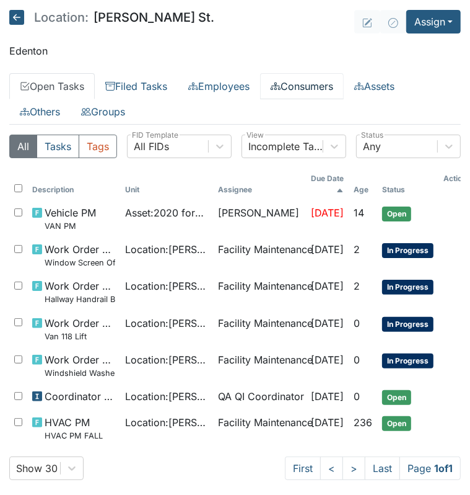
click at [340, 86] on link "Consumers" at bounding box center [302, 86] width 84 height 26
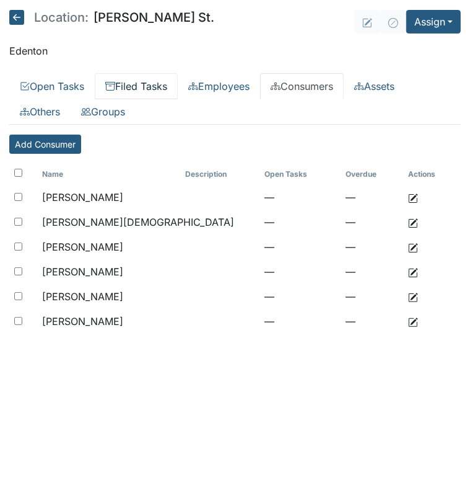
click at [159, 84] on link "Filed Tasks" at bounding box center [136, 86] width 83 height 26
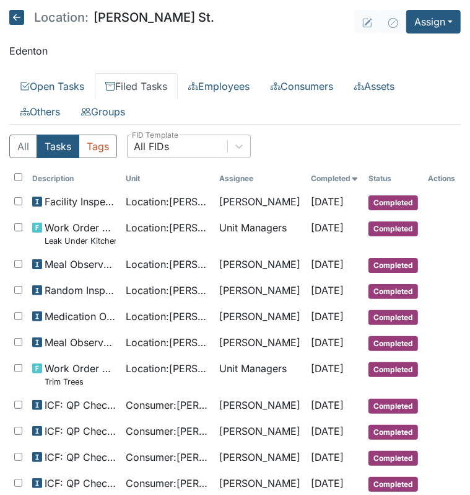
click at [157, 144] on div "All FIDs" at bounding box center [151, 146] width 35 height 15
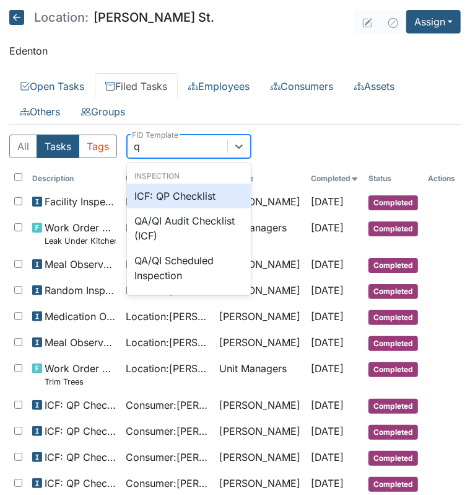
type input "qp"
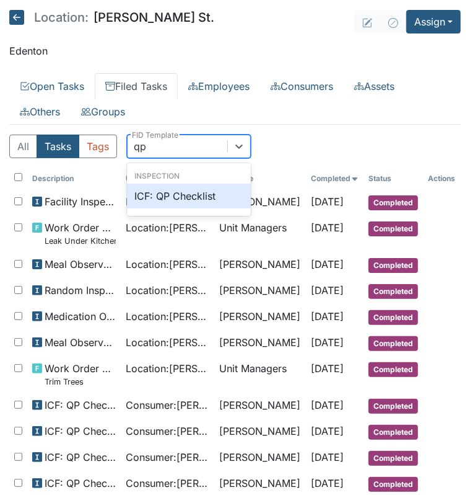
click at [191, 195] on div "ICF: QP Checklist" at bounding box center [189, 195] width 124 height 25
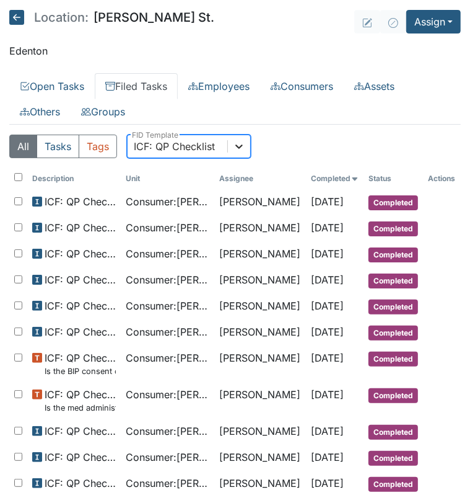
click at [241, 141] on icon at bounding box center [239, 146] width 12 height 12
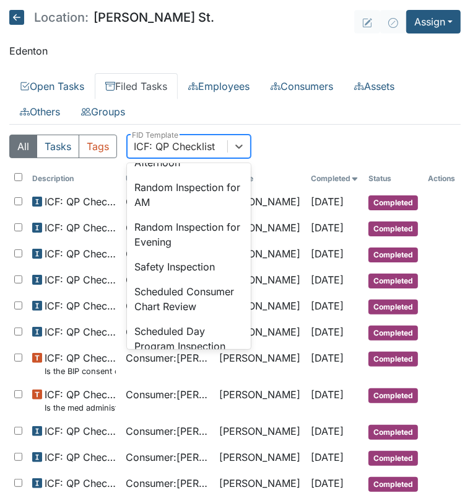
scroll to position [1195, 0]
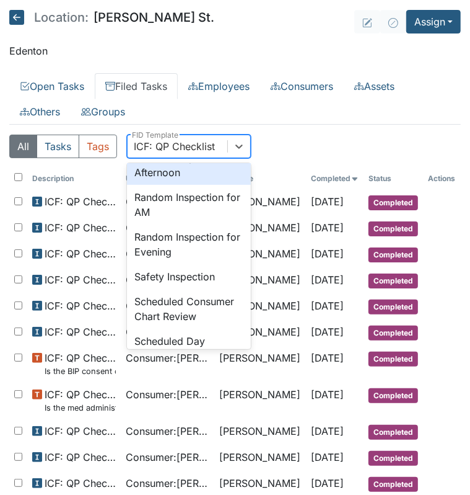
click at [170, 185] on div "Random Inspection for Afternoon" at bounding box center [189, 165] width 124 height 40
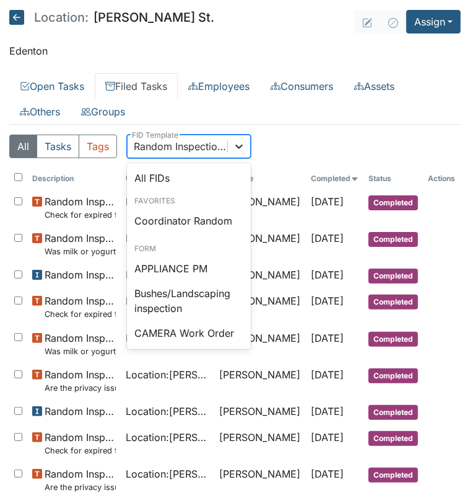
click at [234, 156] on div at bounding box center [239, 146] width 22 height 22
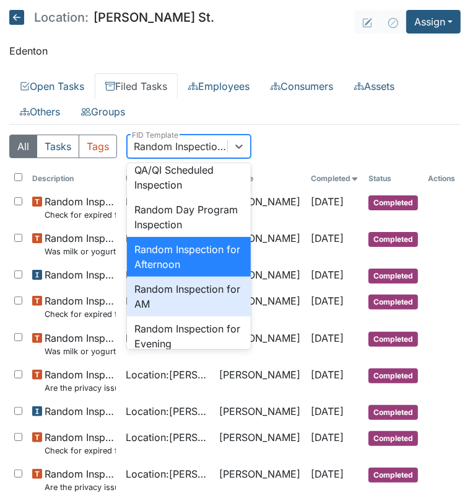
click at [198, 316] on div "Random Inspection for AM" at bounding box center [189, 296] width 124 height 40
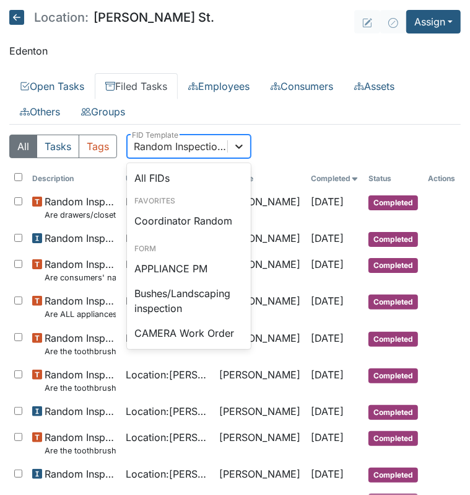
click at [237, 149] on icon at bounding box center [239, 146] width 12 height 12
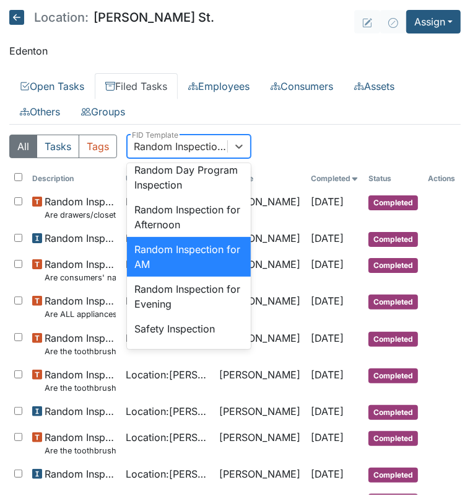
scroll to position [1167, 0]
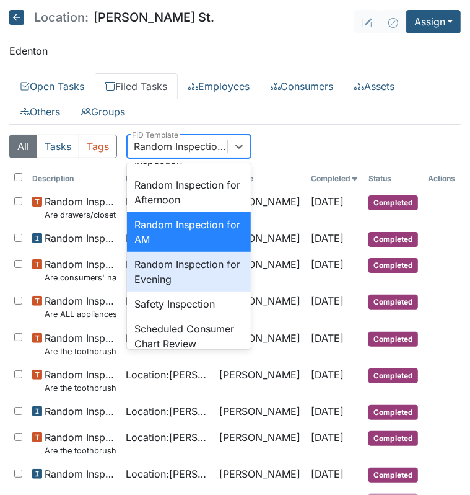
click at [181, 291] on div "Random Inspection for Evening" at bounding box center [189, 272] width 124 height 40
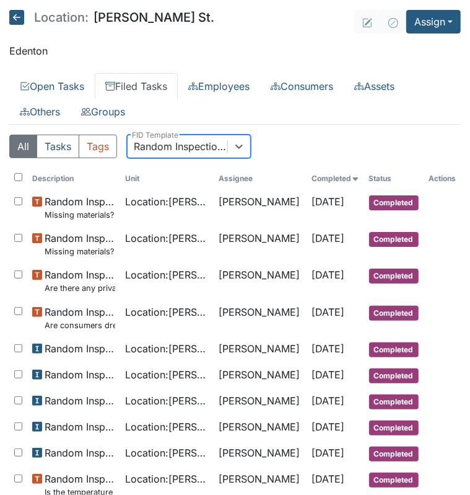
click at [146, 141] on div "Random Inspection for Evening" at bounding box center [181, 146] width 95 height 15
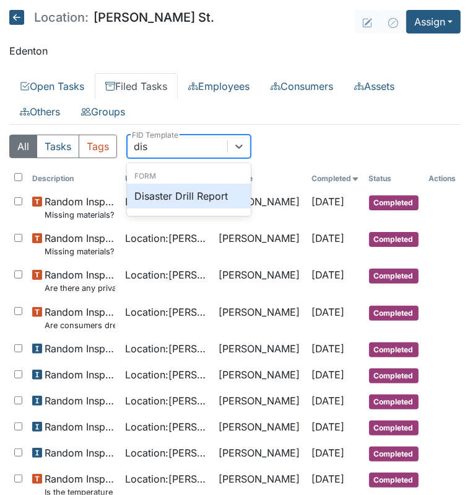
scroll to position [0, 0]
type input "disaster"
click at [166, 199] on div "Disaster Drill Report" at bounding box center [189, 195] width 124 height 25
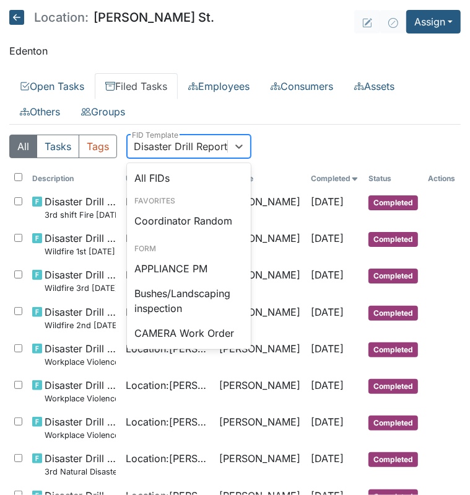
click at [216, 149] on div "Disaster Drill Report" at bounding box center [181, 146] width 94 height 15
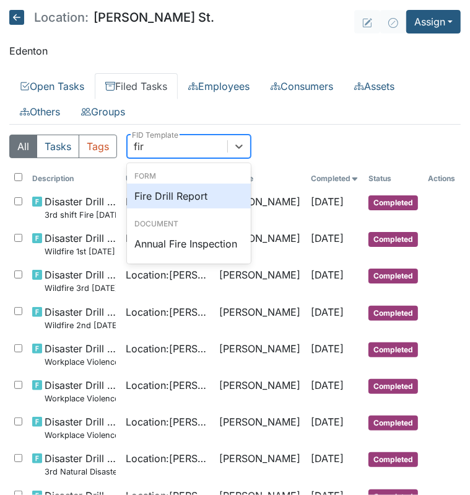
type input "fire"
click at [159, 200] on div "Fire Drill Report" at bounding box center [189, 195] width 124 height 25
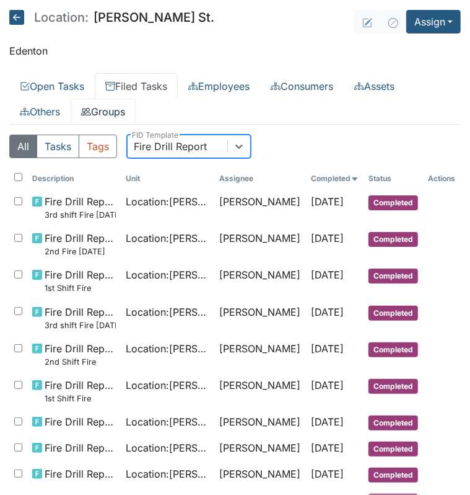
click at [99, 113] on link "Groups" at bounding box center [103, 112] width 65 height 26
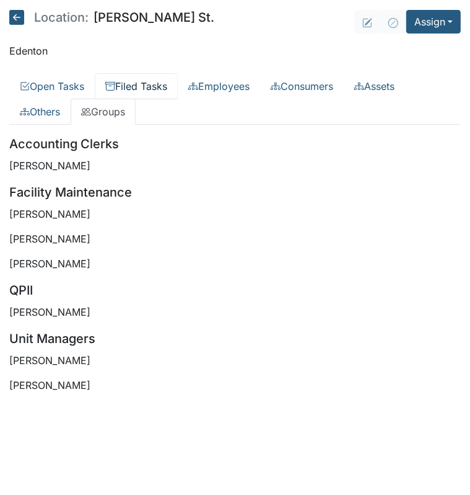
click at [131, 85] on link "Filed Tasks" at bounding box center [136, 86] width 83 height 26
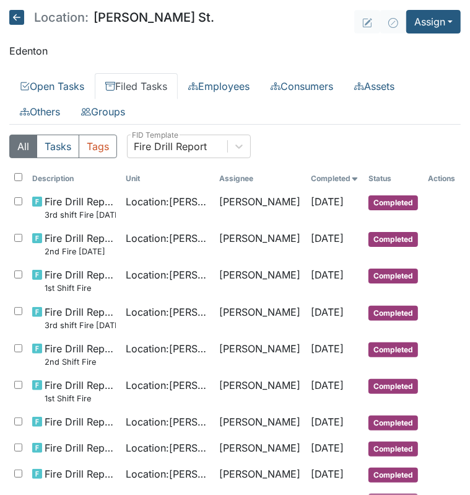
click at [149, 148] on div "Fire Drill Report" at bounding box center [170, 146] width 73 height 15
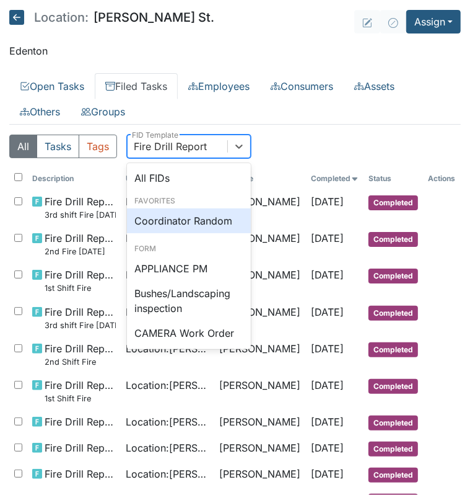
click at [190, 224] on div "Coordinator Random" at bounding box center [189, 220] width 124 height 25
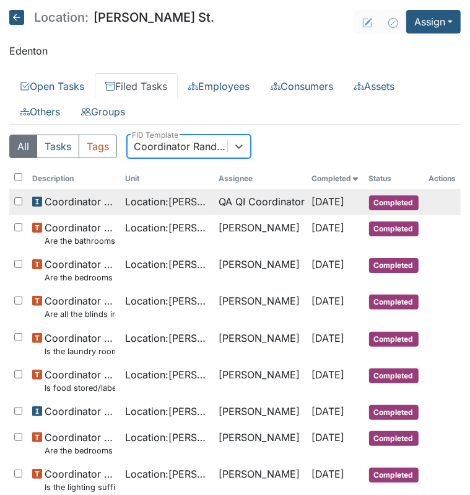
click at [228, 206] on td "QA QI Coordinator" at bounding box center [260, 202] width 93 height 26
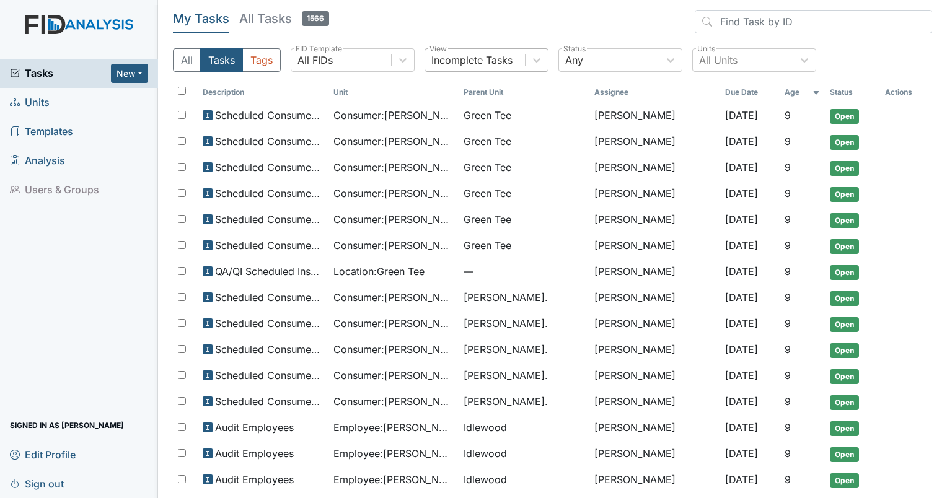
click at [470, 67] on div "Incomplete Tasks" at bounding box center [471, 60] width 81 height 15
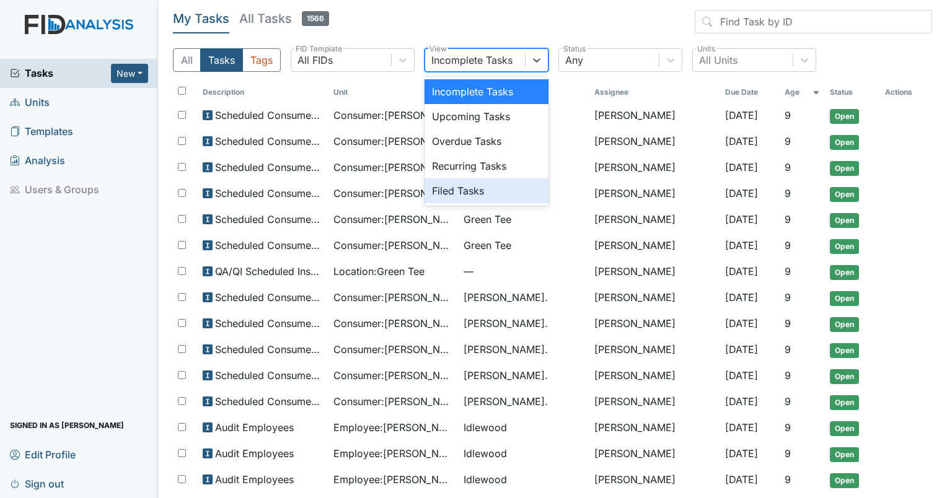
click at [459, 180] on div "Filed Tasks" at bounding box center [486, 190] width 124 height 25
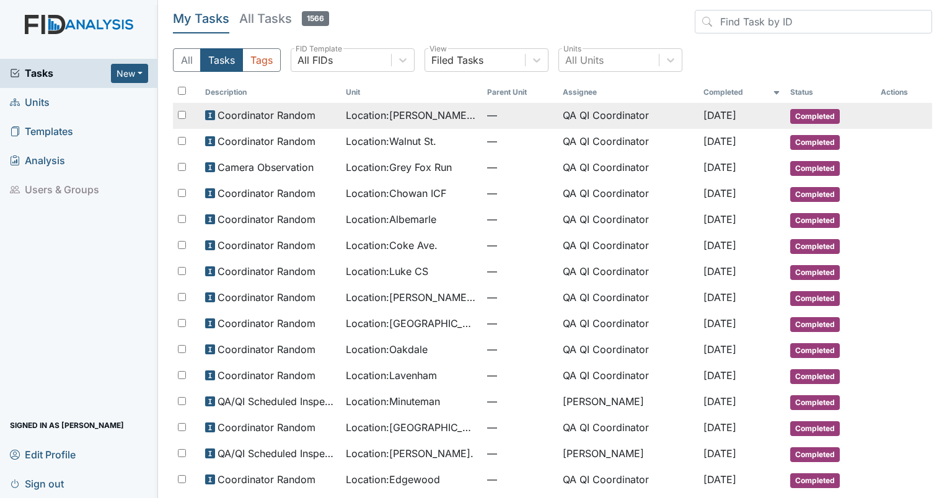
click at [470, 112] on td "QA QI Coordinator" at bounding box center [628, 116] width 141 height 26
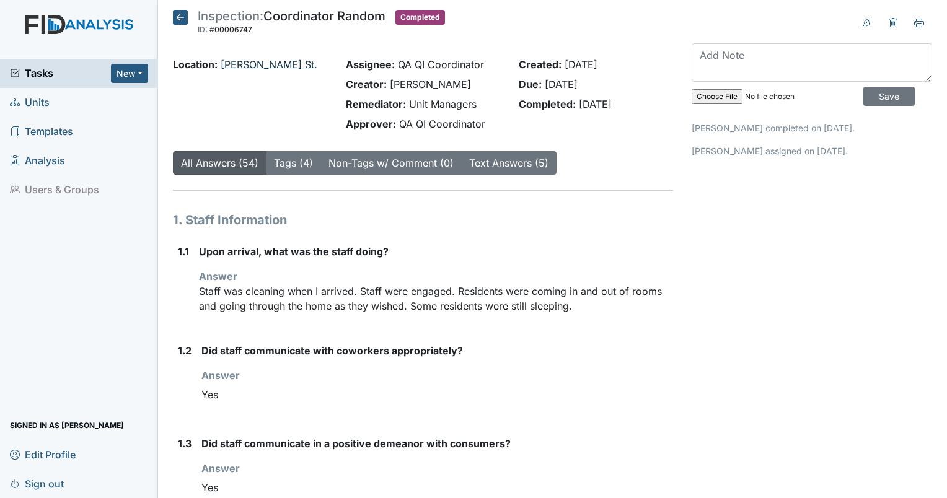
click at [229, 66] on link "[PERSON_NAME] St." at bounding box center [269, 64] width 97 height 12
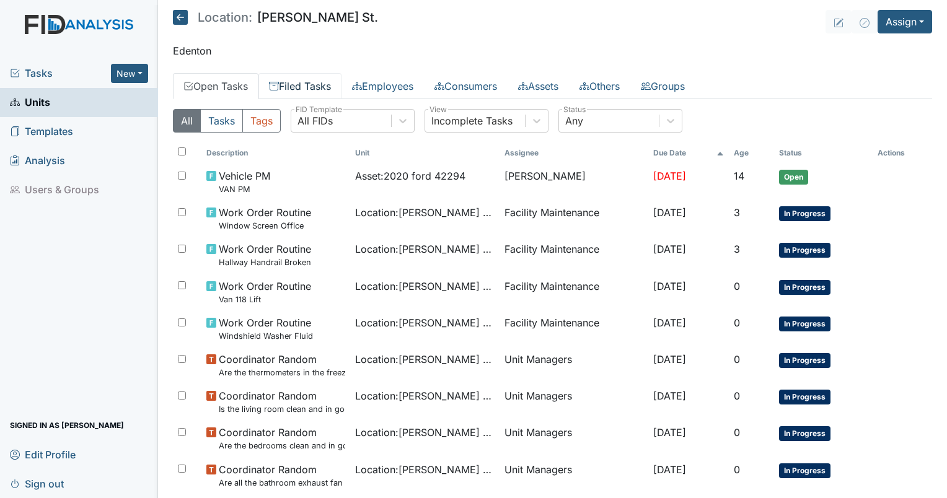
click at [329, 87] on link "Filed Tasks" at bounding box center [299, 86] width 83 height 26
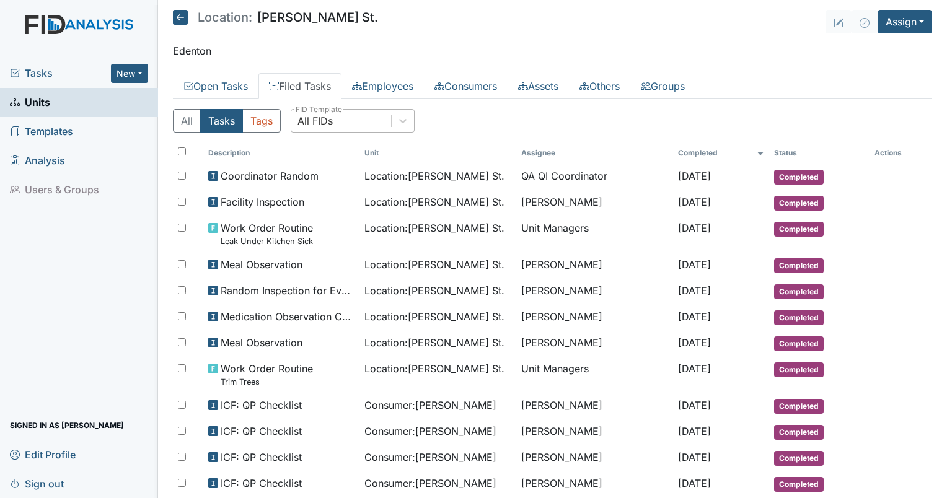
click at [339, 119] on div "All FIDs" at bounding box center [341, 121] width 100 height 22
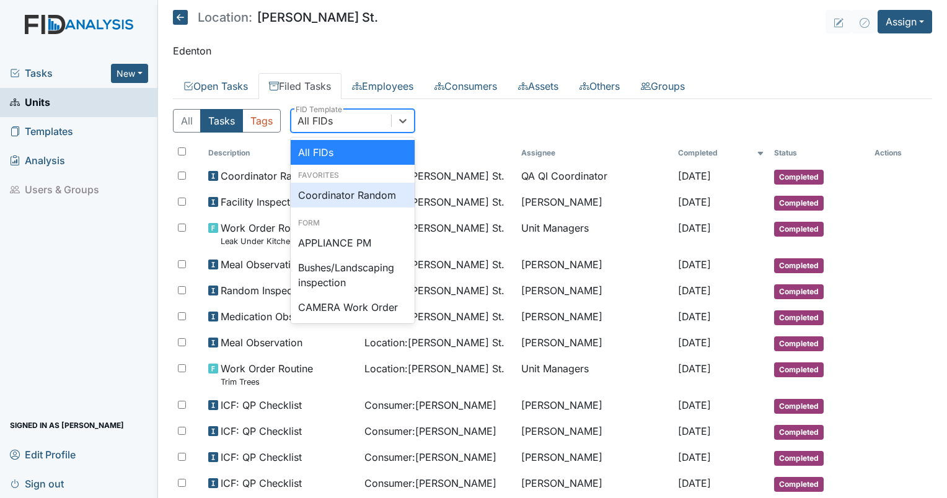
click at [351, 198] on div "Coordinator Random" at bounding box center [353, 195] width 124 height 25
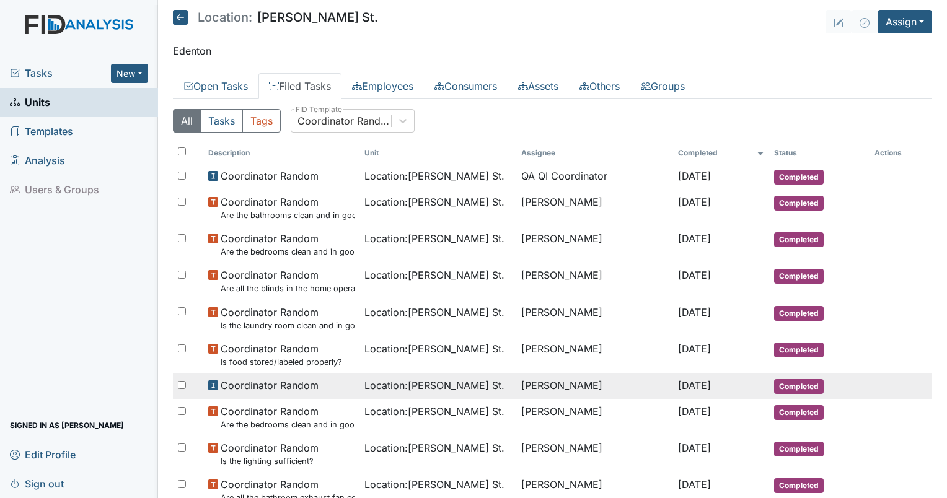
click at [540, 386] on td "[PERSON_NAME]" at bounding box center [594, 386] width 157 height 26
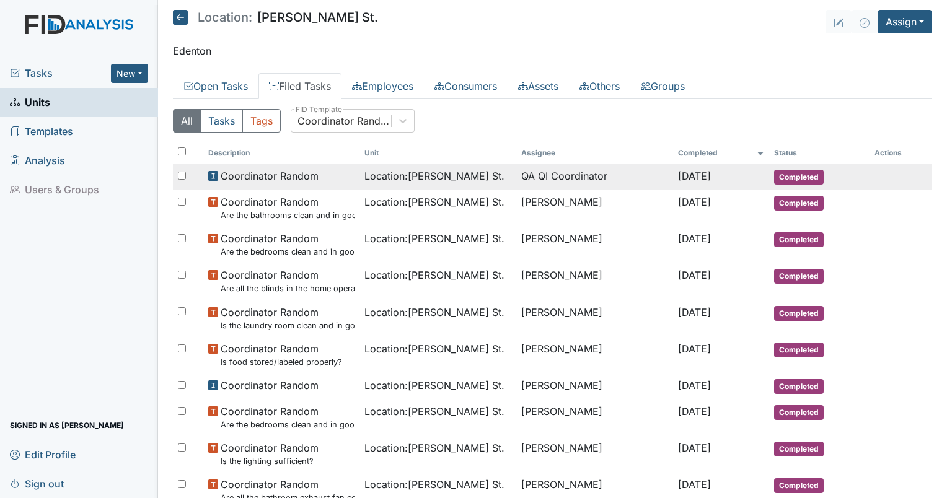
click at [548, 170] on td "QA QI Coordinator" at bounding box center [594, 177] width 157 height 26
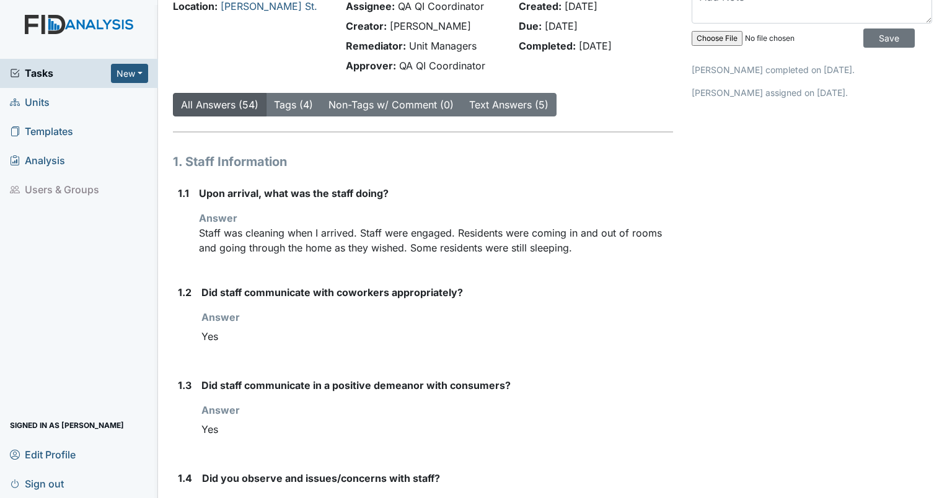
scroll to position [6, 0]
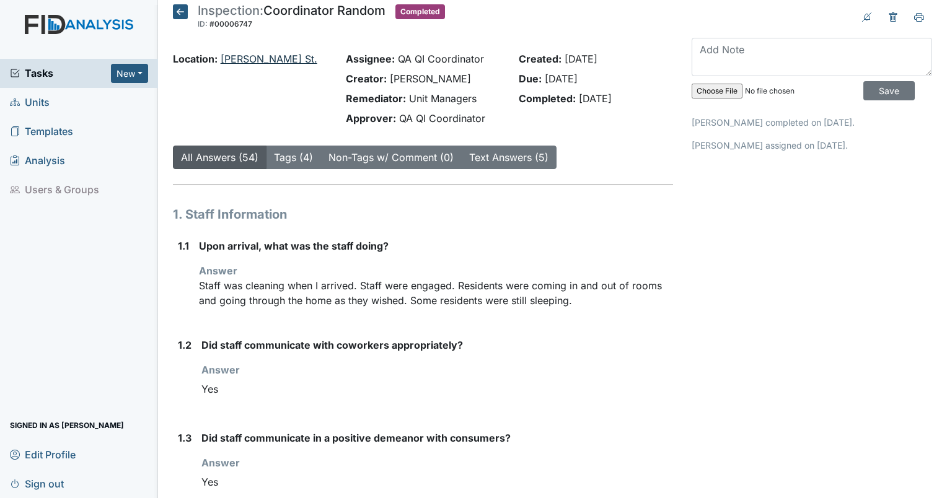
click at [231, 61] on link "[PERSON_NAME] St." at bounding box center [269, 59] width 97 height 12
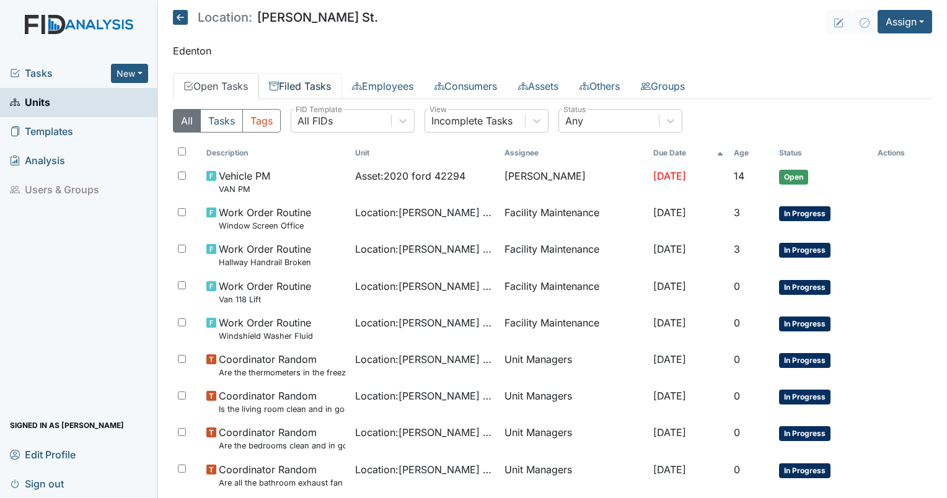
click at [299, 97] on link "Filed Tasks" at bounding box center [299, 86] width 83 height 26
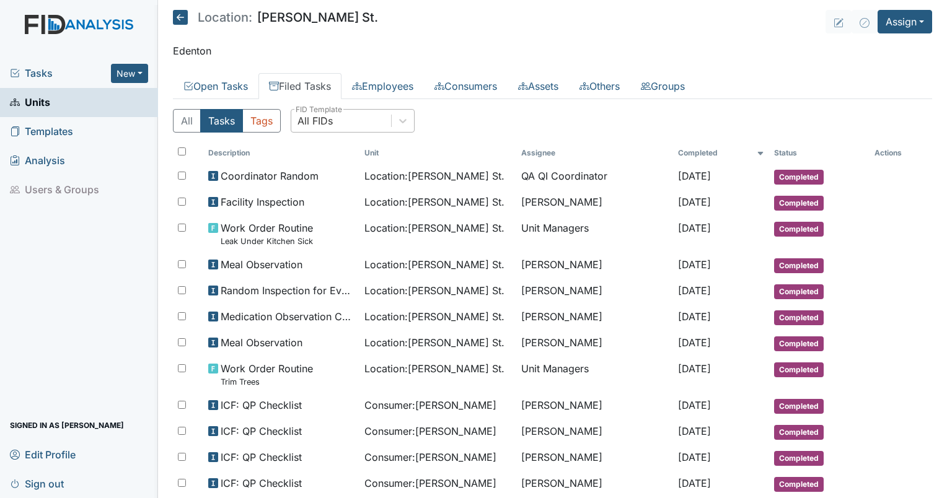
click at [320, 124] on div "All FIDs" at bounding box center [314, 120] width 35 height 15
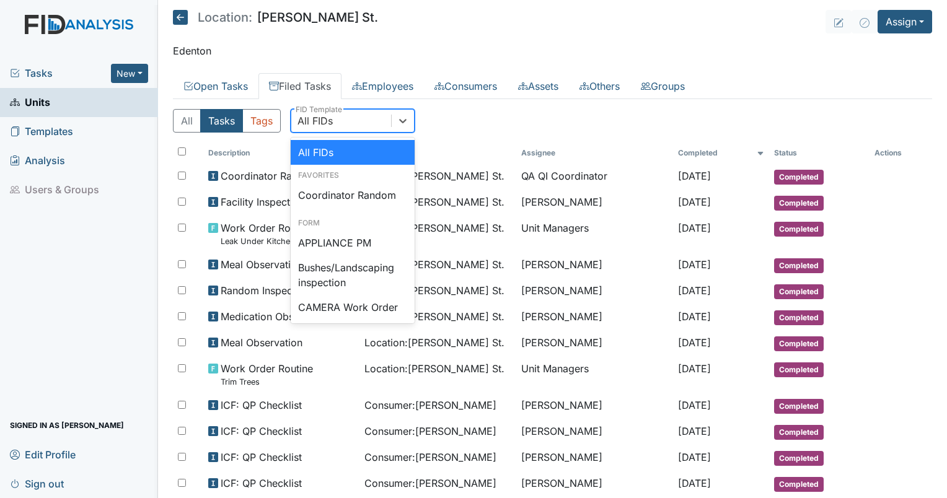
click at [320, 124] on div "All FIDs" at bounding box center [314, 120] width 35 height 15
click at [327, 131] on div "All FIDs" at bounding box center [341, 121] width 100 height 22
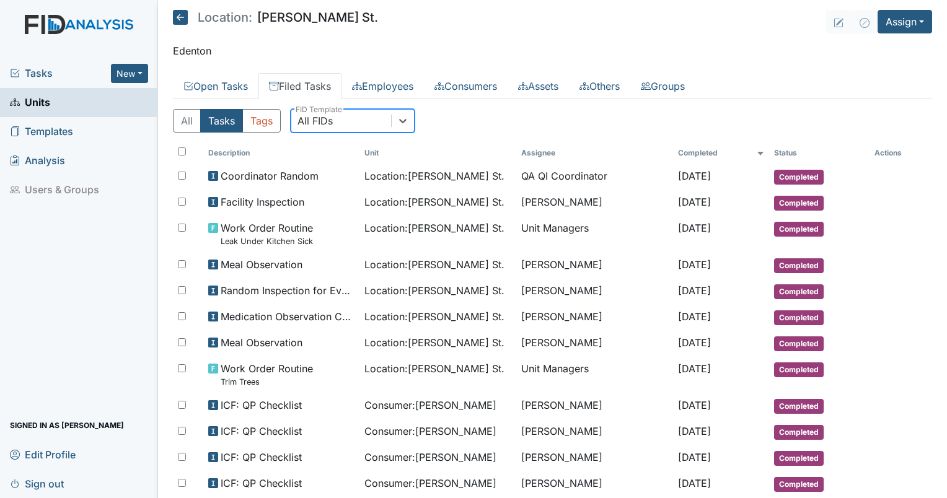
click at [324, 126] on div "All FIDs" at bounding box center [314, 120] width 35 height 15
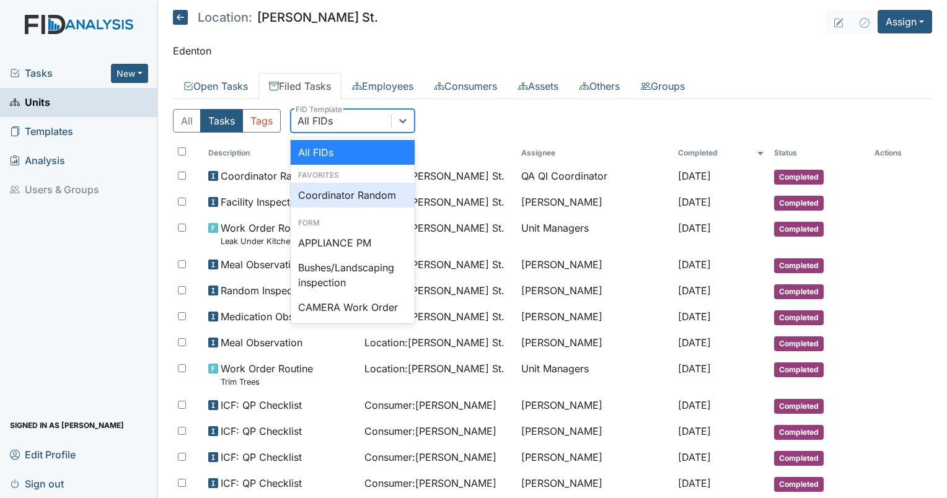
click at [327, 189] on div "Coordinator Random" at bounding box center [353, 195] width 124 height 25
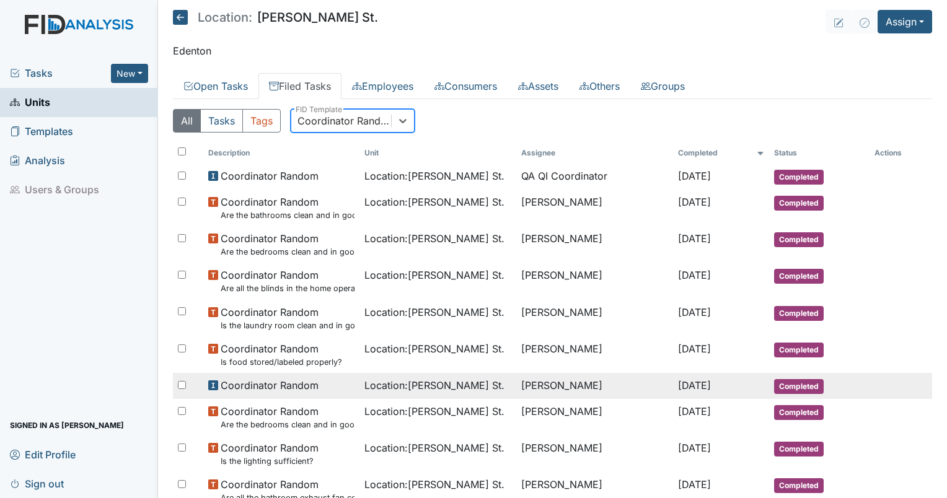
click at [408, 385] on span "Location : Wilson St." at bounding box center [434, 385] width 140 height 15
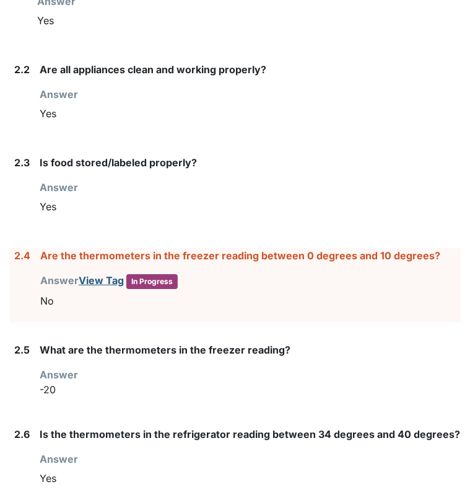
scroll to position [1490, 0]
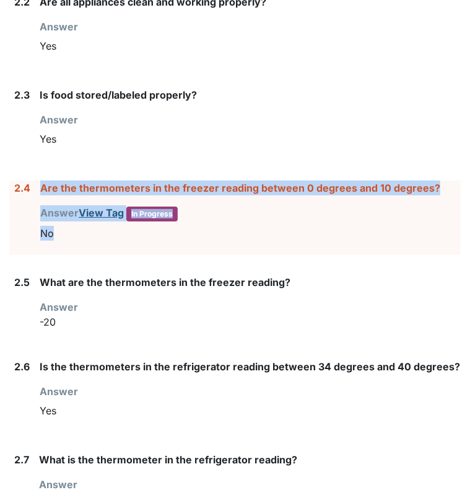
drag, startPoint x: 66, startPoint y: 248, endPoint x: 31, endPoint y: 231, distance: 39.6
click at [31, 231] on div "2.4 Are the thermometers in the freezer reading between 0 degrees and 10 degree…" at bounding box center [235, 217] width 452 height 74
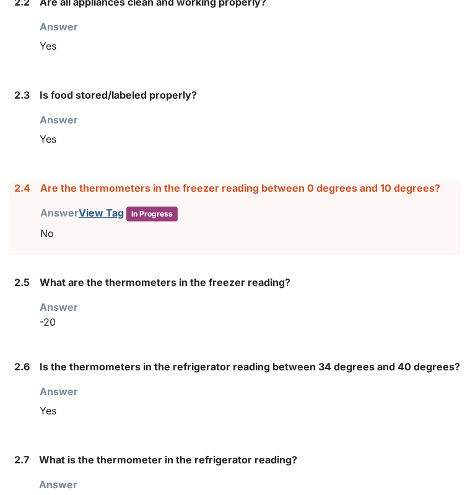
drag, startPoint x: 31, startPoint y: 231, endPoint x: 62, endPoint y: 357, distance: 130.2
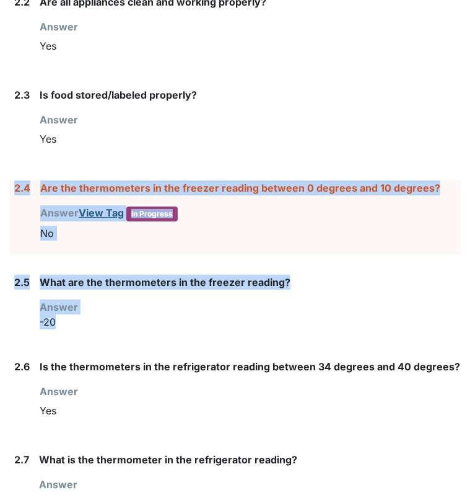
drag, startPoint x: 64, startPoint y: 342, endPoint x: 2, endPoint y: 179, distance: 174.4
drag, startPoint x: 2, startPoint y: 179, endPoint x: 56, endPoint y: 196, distance: 55.9
copy form "2.4 Are the thermometers in the freezer reading between 0 degrees and 10 degree…"
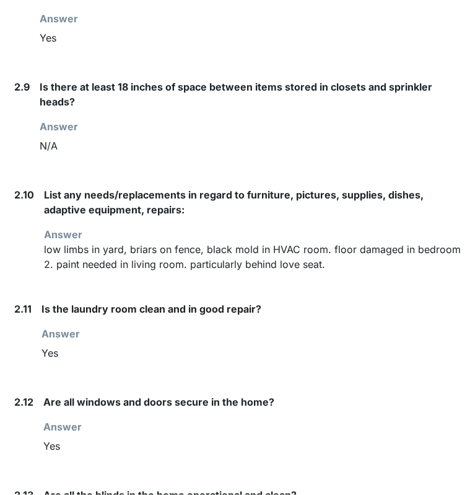
scroll to position [2052, 0]
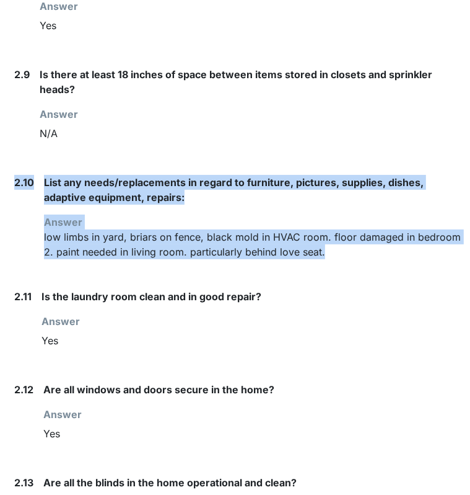
drag, startPoint x: 372, startPoint y: 263, endPoint x: 12, endPoint y: 190, distance: 367.4
click at [12, 190] on div "2.10 List any needs/replacements in regard to furniture, pictures, supplies, di…" at bounding box center [235, 222] width 452 height 94
drag, startPoint x: 12, startPoint y: 190, endPoint x: 74, endPoint y: 194, distance: 62.1
copy div "2.10 List any needs/replacements in regard to furniture, pictures, supplies, di…"
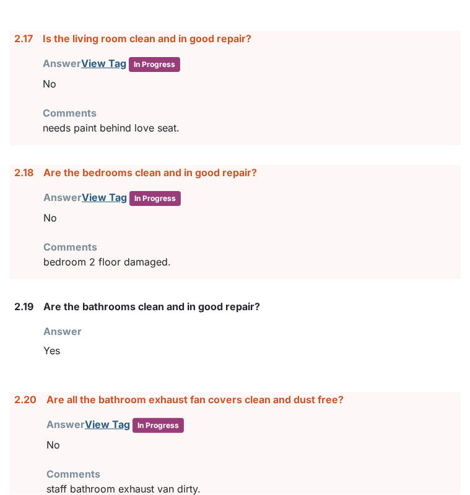
scroll to position [2875, 0]
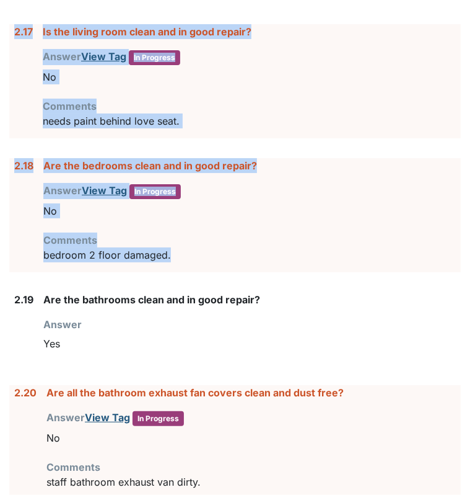
drag, startPoint x: 187, startPoint y: 266, endPoint x: 14, endPoint y: 43, distance: 282.3
click at [14, 43] on form "1. Staff Information 1.1 Upon arrival, what was the staff doing? Answer Staff w…" at bounding box center [235, 83] width 452 height 5337
copy form "2.17 Is the living room clean and in good repair? Answer View Tag In Progress Y…"
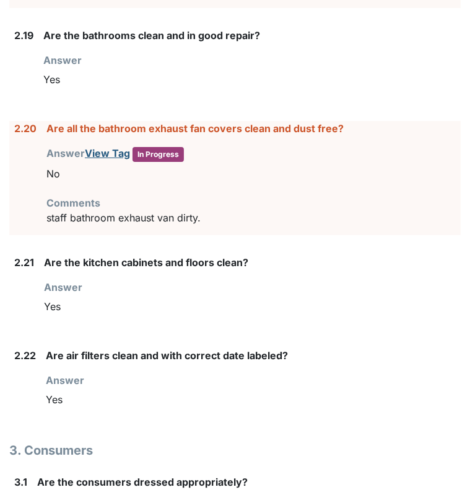
scroll to position [3151, 0]
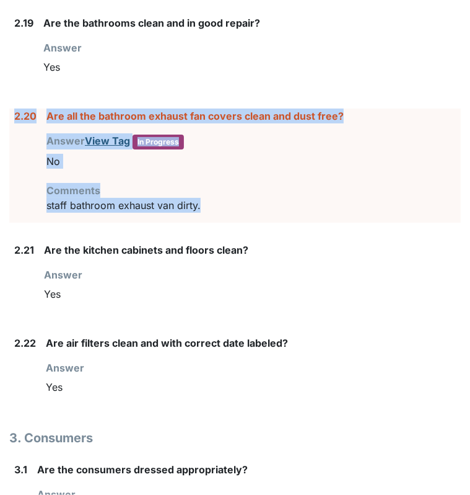
drag, startPoint x: 211, startPoint y: 218, endPoint x: 12, endPoint y: 125, distance: 219.8
click at [12, 125] on div "2.20 Are all the bathroom exhaust fan covers clean and dust free? Answer View T…" at bounding box center [235, 165] width 452 height 114
drag, startPoint x: 12, startPoint y: 125, endPoint x: 55, endPoint y: 126, distance: 42.8
copy div "2.20 Are all the bathroom exhaust fan covers clean and dust free? Answer View T…"
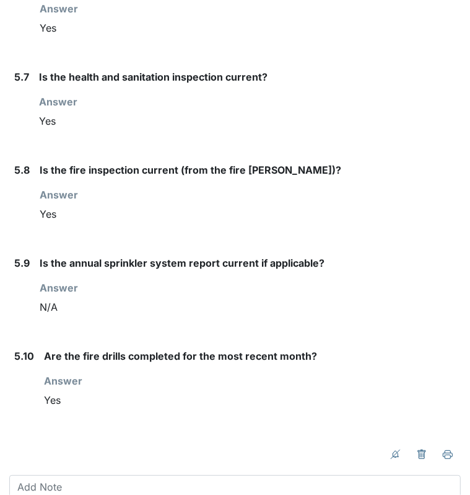
scroll to position [5319, 0]
